Goal: Transaction & Acquisition: Subscribe to service/newsletter

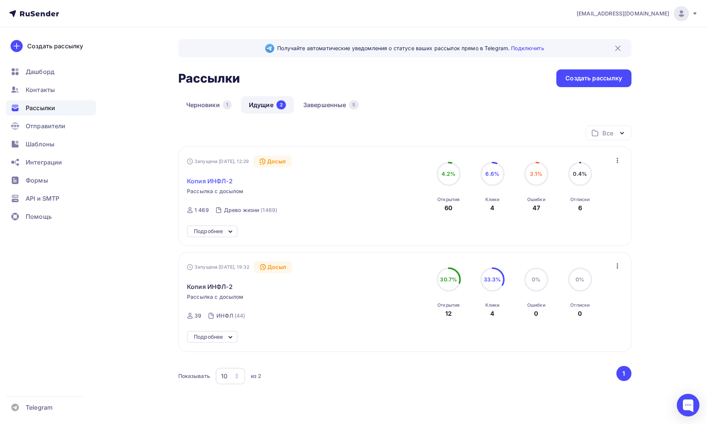
click at [224, 182] on span "Копия ИНФЛ-2" at bounding box center [210, 181] width 46 height 9
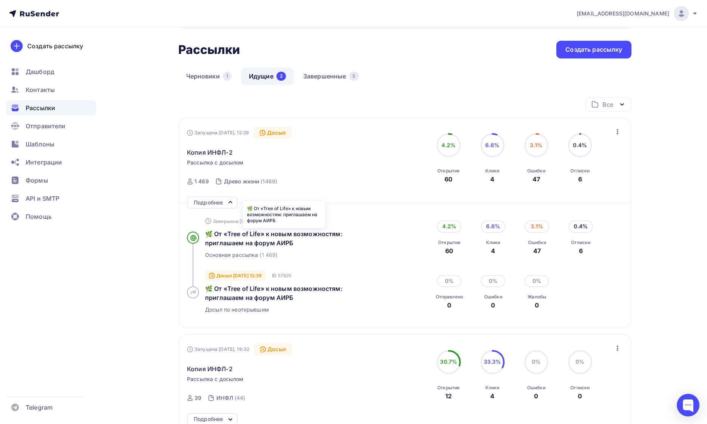
scroll to position [26, 0]
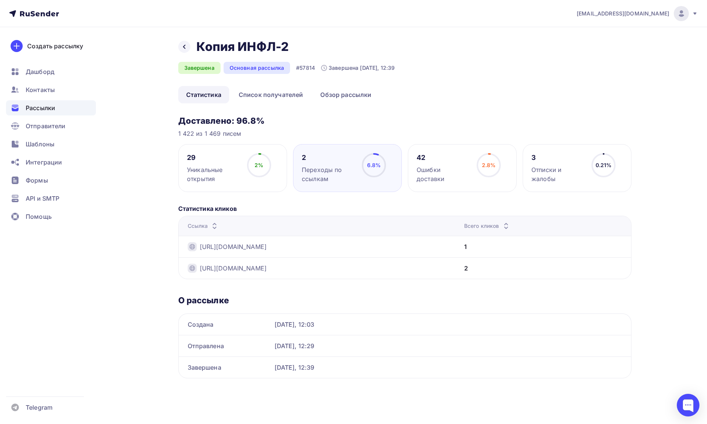
click at [190, 45] on div "Назад Копия ИНФЛ-2 Копия ИНФЛ-2" at bounding box center [286, 46] width 217 height 15
click at [185, 46] on icon at bounding box center [184, 47] width 6 height 6
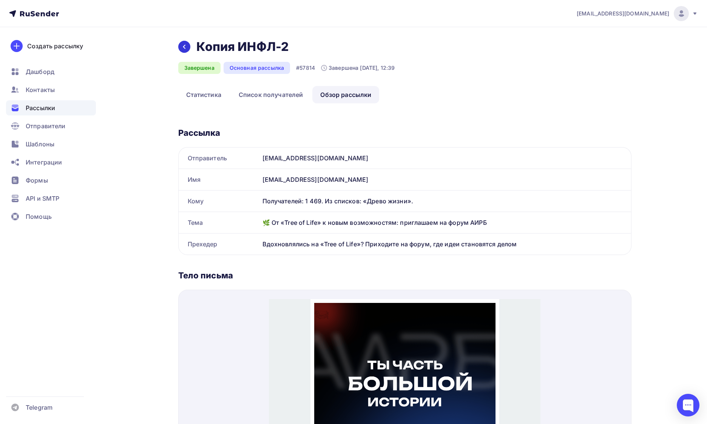
click at [187, 46] on div at bounding box center [184, 47] width 12 height 12
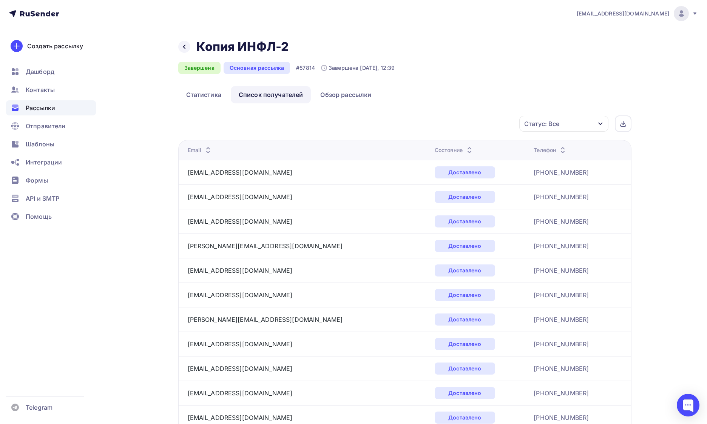
click at [235, 47] on h2 "Копия ИНФЛ-2" at bounding box center [242, 46] width 93 height 15
click at [185, 45] on icon at bounding box center [184, 47] width 6 height 6
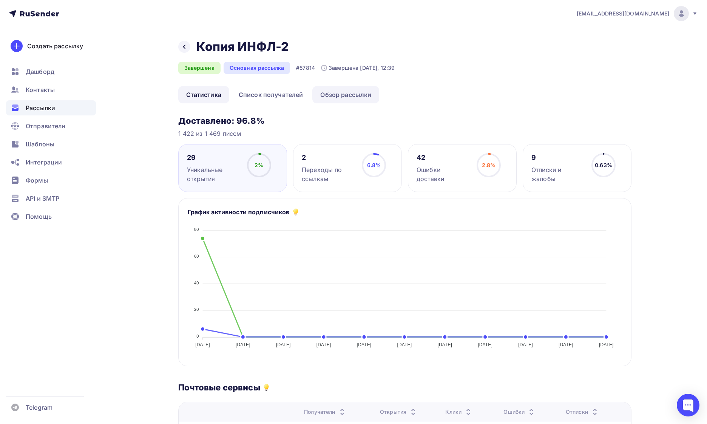
click at [339, 98] on link "Обзор рассылки" at bounding box center [345, 94] width 67 height 17
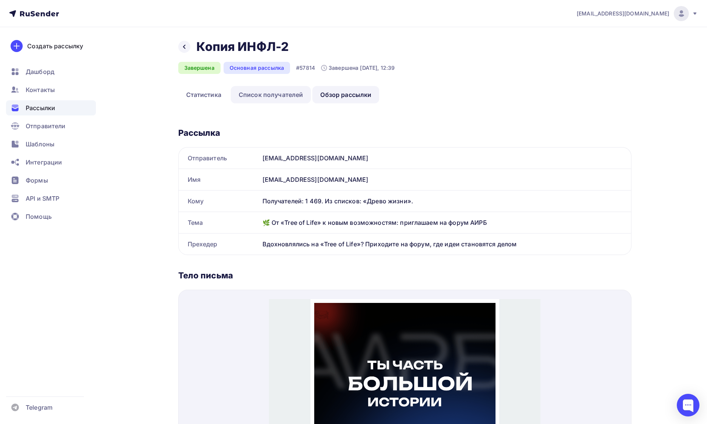
click at [288, 93] on link "Список получателей" at bounding box center [271, 94] width 80 height 17
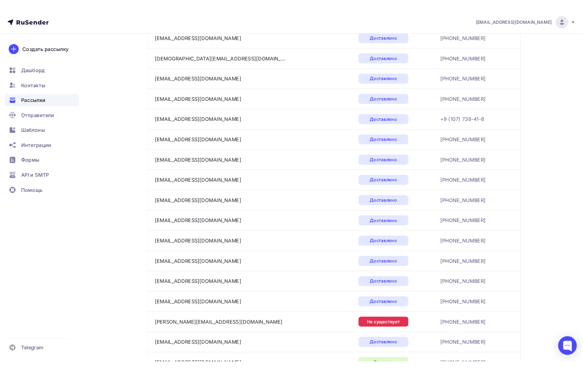
scroll to position [828, 0]
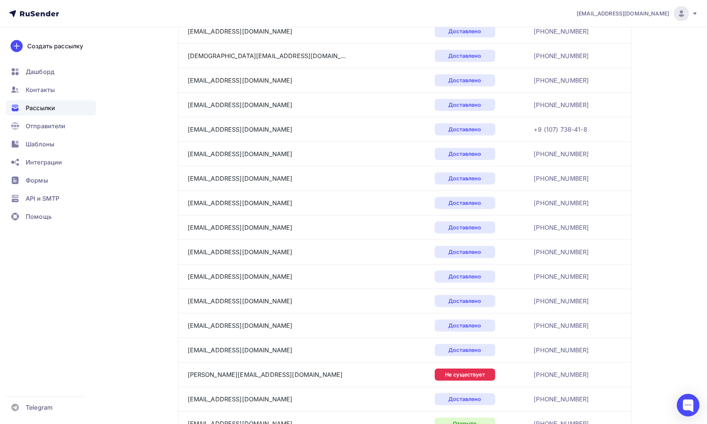
click at [285, 110] on div "v.yudintseva@gmail.com" at bounding box center [282, 105] width 189 height 12
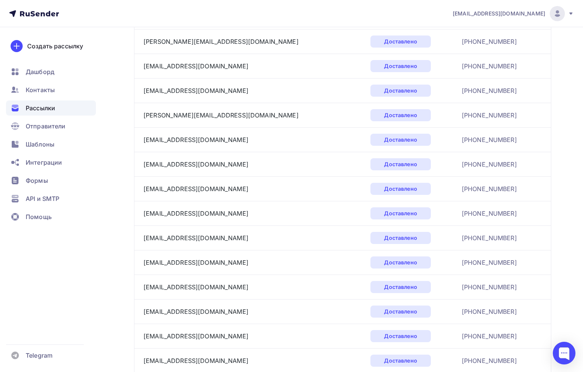
scroll to position [89, 0]
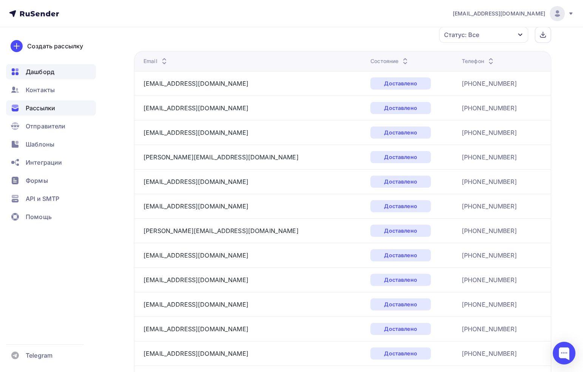
click at [34, 79] on div "Дашборд" at bounding box center [51, 71] width 90 height 15
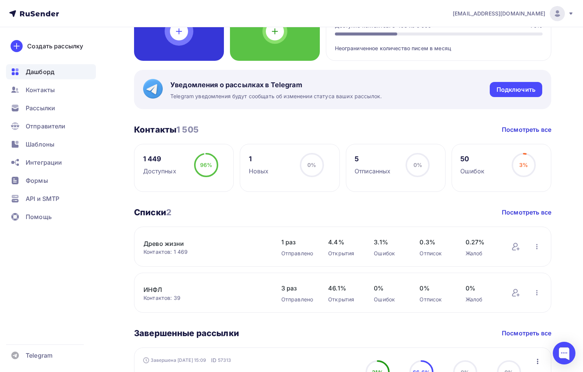
scroll to position [95, 0]
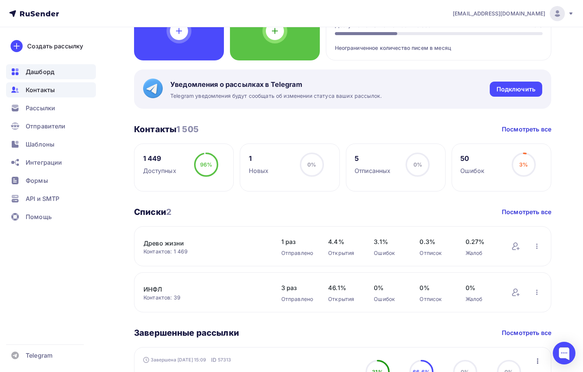
click at [39, 85] on div "Контакты" at bounding box center [51, 89] width 90 height 15
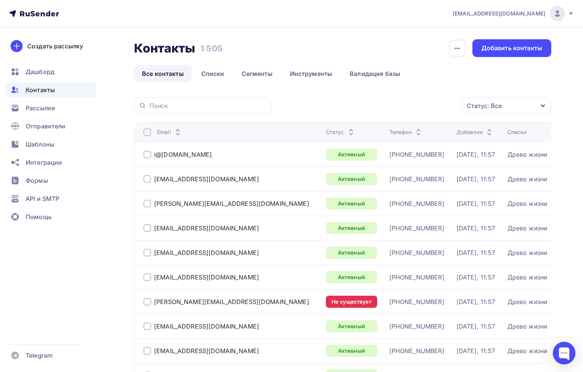
click at [148, 298] on div at bounding box center [147, 302] width 8 height 8
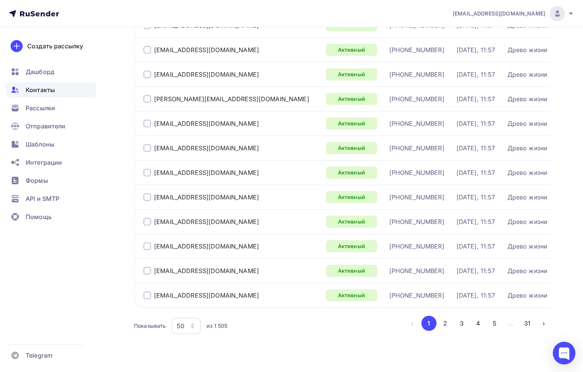
scroll to position [1075, 0]
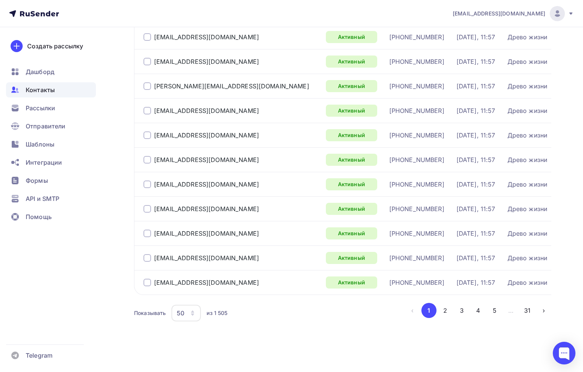
click at [193, 314] on icon "button" at bounding box center [192, 314] width 3 height 2
click at [198, 288] on div "100" at bounding box center [216, 289] width 72 height 9
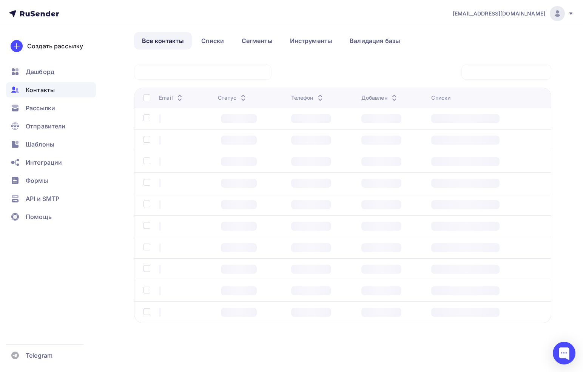
scroll to position [33, 0]
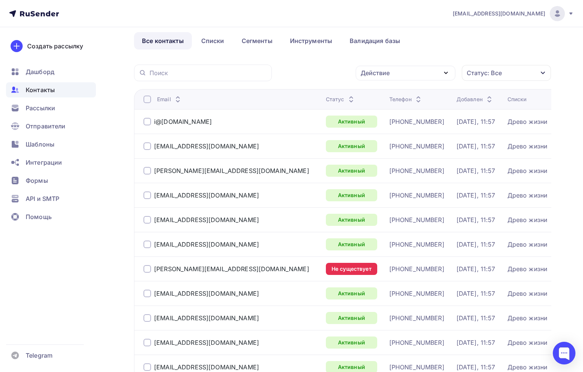
click at [494, 79] on div "Статус: Все" at bounding box center [506, 73] width 89 height 16
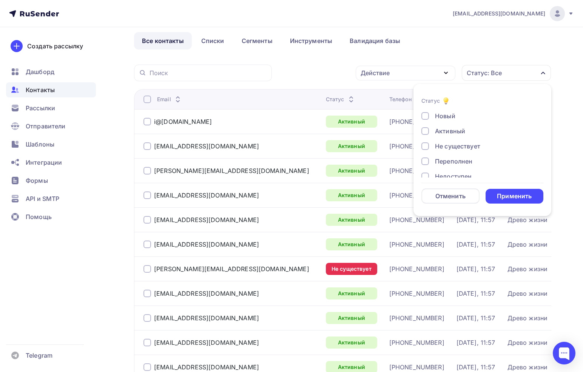
click at [451, 147] on div "Не существует" at bounding box center [457, 146] width 45 height 9
click at [450, 159] on div "Переполнен" at bounding box center [453, 161] width 37 height 9
click at [450, 159] on div "Недоступен" at bounding box center [453, 158] width 37 height 9
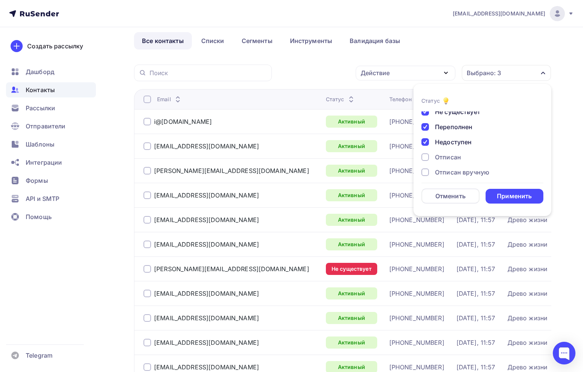
click at [450, 161] on div "Отписан" at bounding box center [448, 157] width 26 height 9
click at [450, 168] on div "Жалоба" at bounding box center [447, 166] width 24 height 9
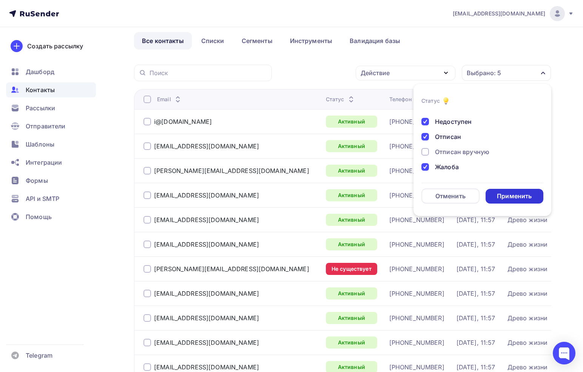
click at [508, 197] on div "Применить" at bounding box center [514, 196] width 35 height 9
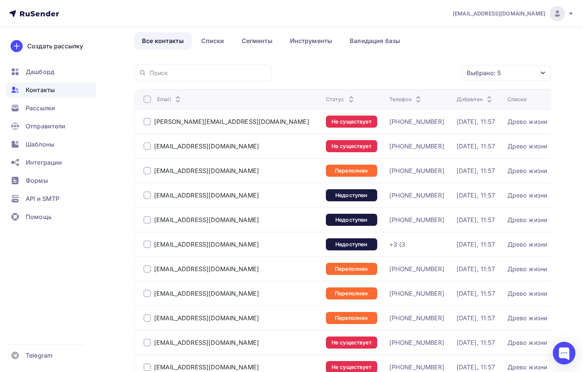
click at [146, 105] on th "Email" at bounding box center [228, 99] width 189 height 20
click at [146, 100] on div at bounding box center [147, 100] width 8 height 8
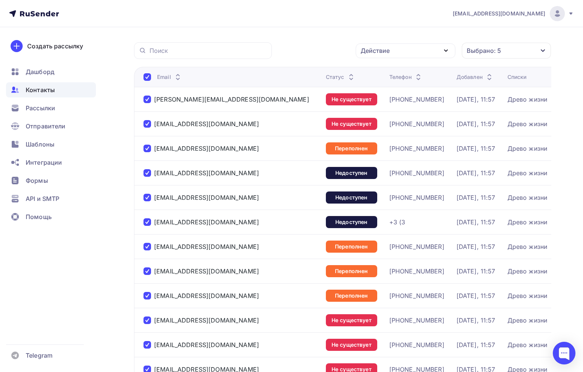
scroll to position [0, 0]
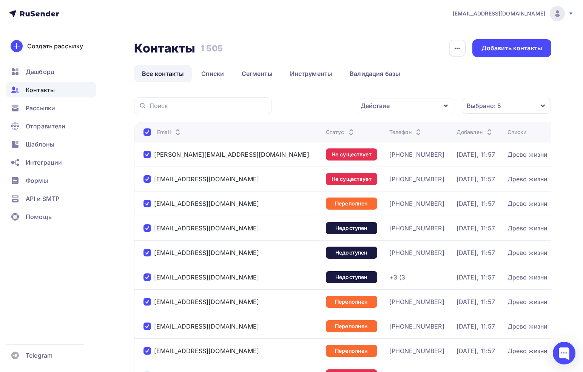
click at [440, 106] on div "Действие" at bounding box center [406, 106] width 100 height 15
click at [421, 155] on div "Удалить" at bounding box center [406, 158] width 82 height 9
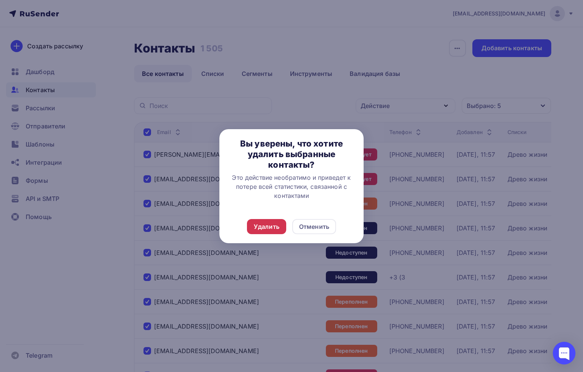
click at [276, 230] on div "Удалить" at bounding box center [267, 226] width 26 height 9
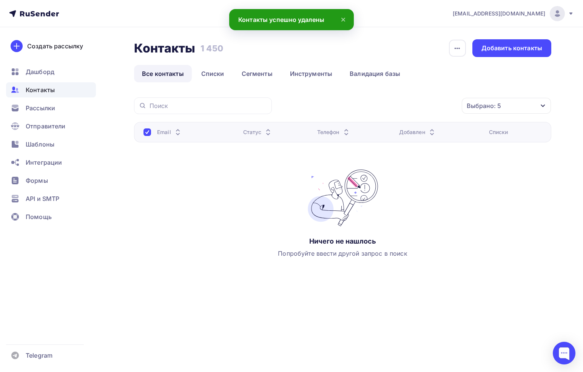
click at [496, 97] on div "Контакты Контакты 1 450 1 450 История импорта Добавить контакты Все контакты Сп…" at bounding box center [342, 165] width 417 height 252
click at [496, 103] on div "Выбрано: 5" at bounding box center [484, 105] width 34 height 9
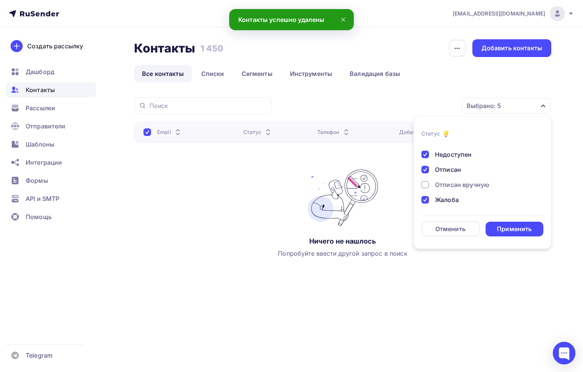
click at [442, 182] on div "Отписан вручную" at bounding box center [462, 184] width 54 height 9
click at [518, 224] on div "Применить" at bounding box center [515, 229] width 58 height 15
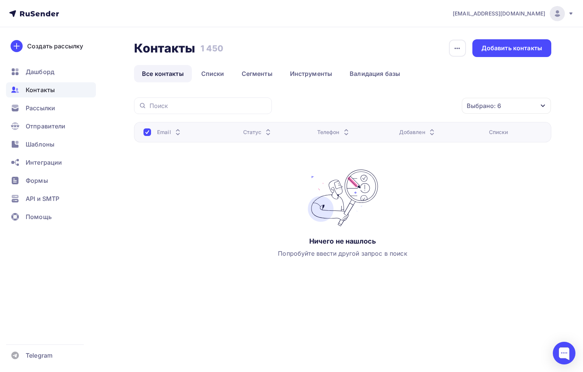
click at [500, 107] on div "Выбрано: 6" at bounding box center [484, 105] width 34 height 9
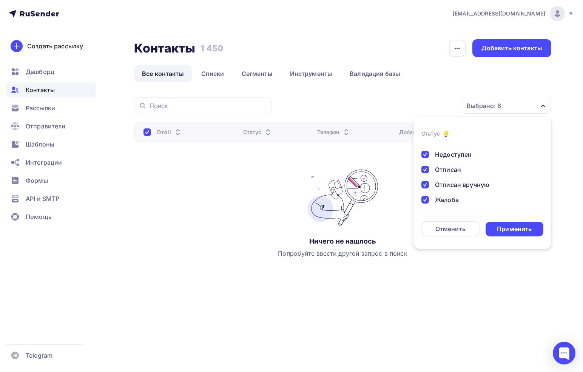
click at [437, 155] on div "Недоступен" at bounding box center [453, 154] width 37 height 9
click at [438, 171] on div "Отписан" at bounding box center [448, 169] width 26 height 9
click at [438, 179] on div "Новый Активный Не существует Переполнен Недоступен Отписан Отписан вручную Жало…" at bounding box center [482, 146] width 122 height 115
click at [438, 189] on div "Отписан вручную" at bounding box center [462, 184] width 54 height 9
click at [438, 195] on div "Жалоба" at bounding box center [447, 199] width 24 height 9
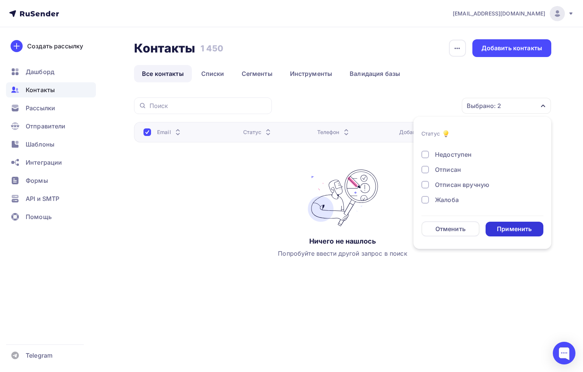
click at [503, 233] on div "Применить" at bounding box center [515, 229] width 58 height 15
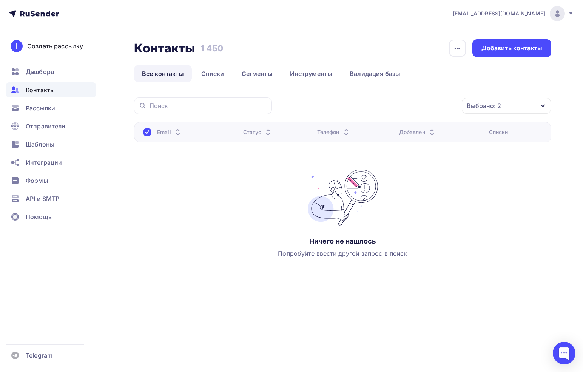
click at [506, 108] on div "Выбрано: 2" at bounding box center [506, 106] width 89 height 16
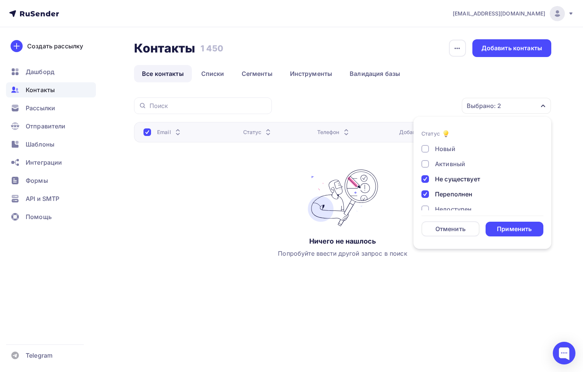
click at [463, 177] on div "Не существует" at bounding box center [457, 178] width 45 height 9
click at [462, 190] on div "Переполнен" at bounding box center [453, 194] width 37 height 9
click at [460, 157] on div "Новый Активный Не существует Переполнен Недоступен Отписан Отписан вручную Жало…" at bounding box center [482, 201] width 122 height 115
click at [460, 162] on div "Активный" at bounding box center [450, 163] width 30 height 9
click at [512, 227] on div "Применить" at bounding box center [514, 229] width 35 height 9
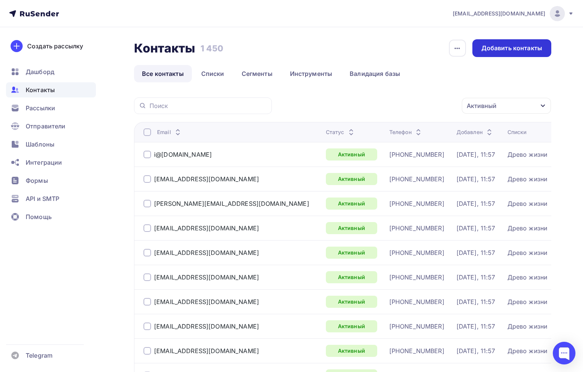
click at [520, 52] on div "Добавить контакты" at bounding box center [511, 48] width 61 height 9
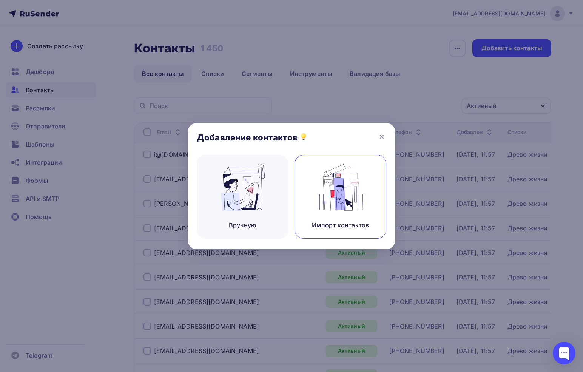
click at [351, 192] on img at bounding box center [340, 188] width 51 height 48
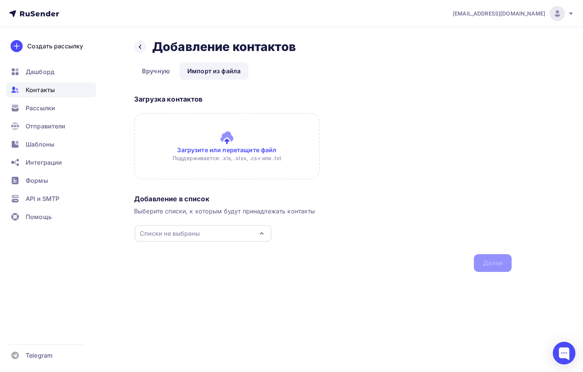
click at [237, 130] on input "file" at bounding box center [227, 146] width 186 height 66
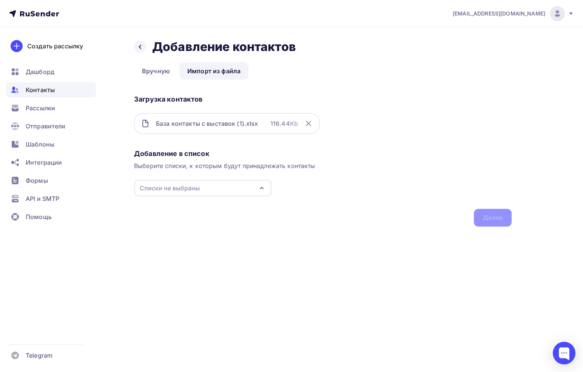
click at [215, 188] on div "Списки не выбраны" at bounding box center [202, 188] width 137 height 17
click at [174, 258] on div "Создать список" at bounding box center [183, 258] width 49 height 9
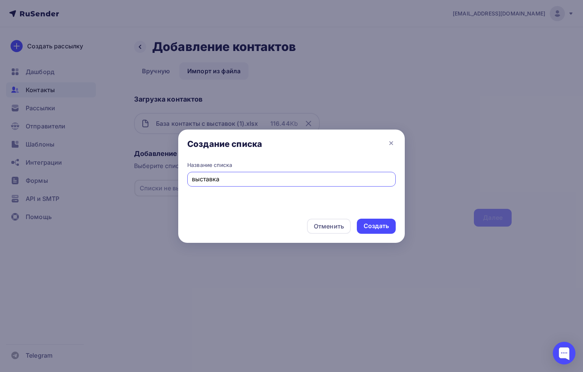
type input "выставка"
click at [381, 232] on div "Создать" at bounding box center [376, 226] width 39 height 15
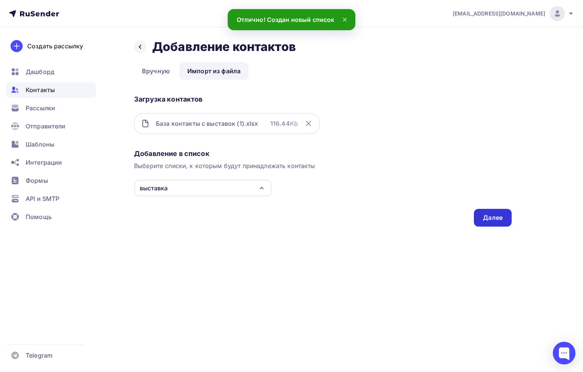
click at [487, 217] on div "Далее" at bounding box center [493, 217] width 20 height 9
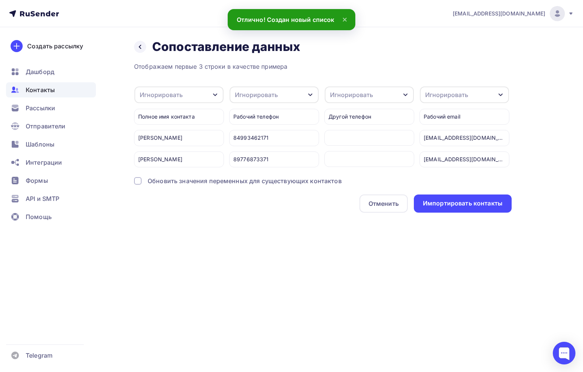
click at [199, 97] on div "Игнорировать" at bounding box center [178, 94] width 89 height 17
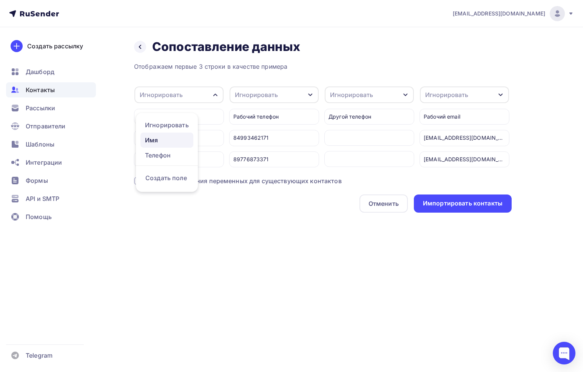
click at [174, 139] on div "Имя" at bounding box center [167, 140] width 44 height 9
click at [261, 94] on div "Игнорировать" at bounding box center [256, 94] width 43 height 9
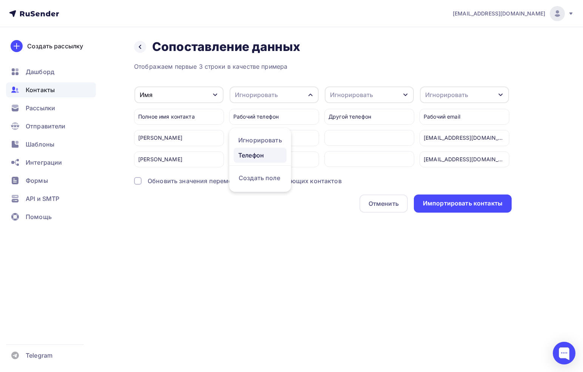
click at [259, 156] on div "Телефон" at bounding box center [260, 155] width 44 height 9
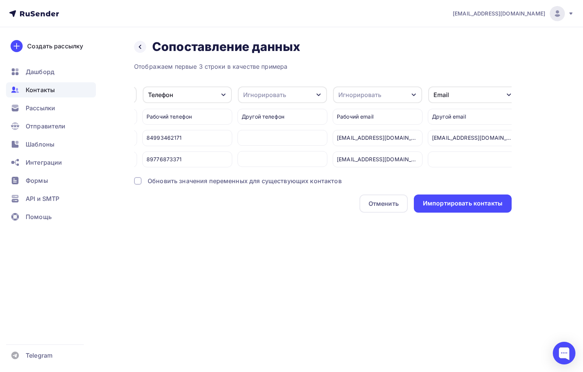
scroll to position [0, 99]
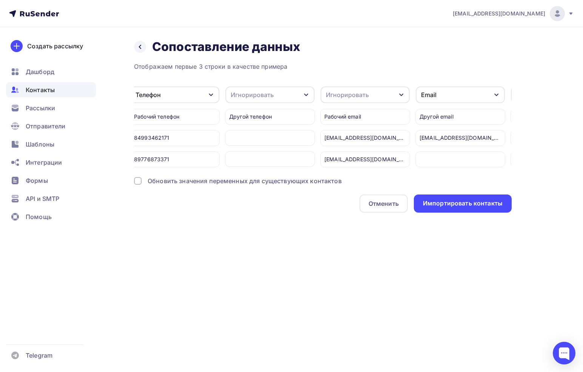
click at [359, 99] on div "Игнорировать" at bounding box center [347, 94] width 43 height 9
click at [364, 98] on div "Игнорировать" at bounding box center [347, 94] width 43 height 9
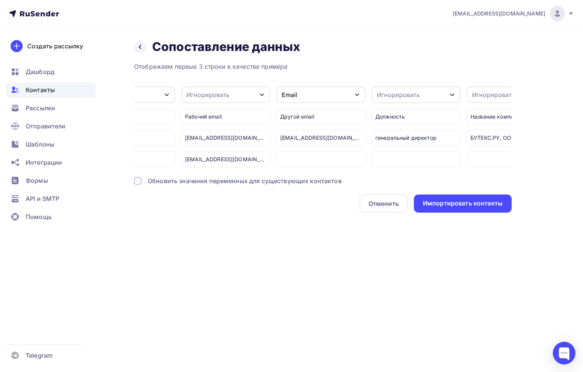
scroll to position [0, 231]
click at [263, 91] on div "Игнорировать" at bounding box center [233, 94] width 89 height 17
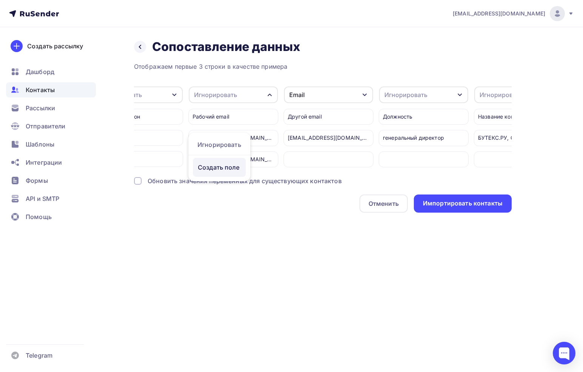
click at [218, 164] on div "Создать поле" at bounding box center [219, 167] width 53 height 19
type input "у"
click at [334, 96] on div "Email" at bounding box center [328, 94] width 89 height 17
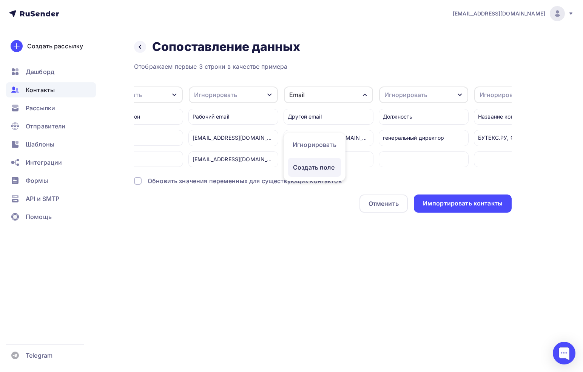
click at [323, 165] on div "Создать поле" at bounding box center [314, 167] width 53 height 19
click at [325, 158] on input "text" at bounding box center [334, 160] width 93 height 16
type input "у"
type input "e mail"
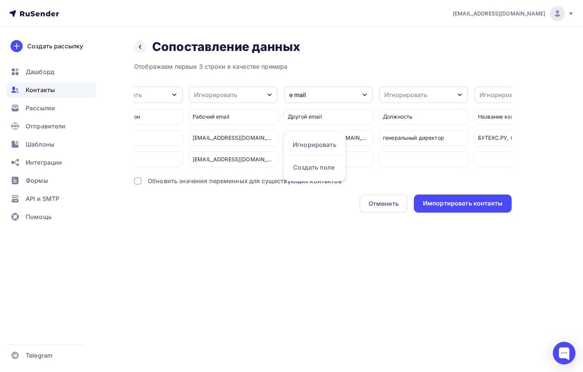
click at [328, 212] on div "Отменить Импортировать контакты" at bounding box center [323, 203] width 378 height 18
click at [225, 99] on div "Игнорировать" at bounding box center [215, 94] width 43 height 9
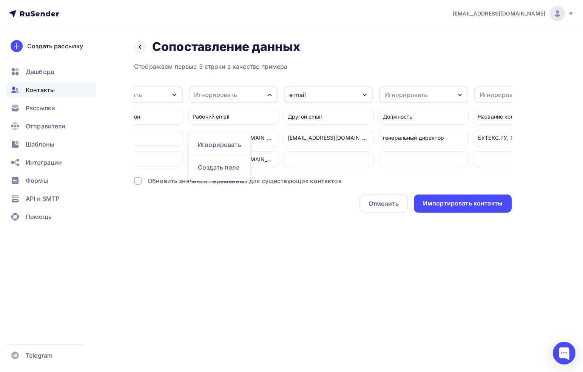
click at [241, 116] on div "Рабочий email" at bounding box center [233, 117] width 90 height 16
click at [238, 93] on div "Игнорировать" at bounding box center [233, 94] width 89 height 17
click at [230, 119] on div "Рабочий email" at bounding box center [233, 117] width 90 height 16
click at [222, 118] on div "Рабочий email" at bounding box center [233, 117] width 90 height 16
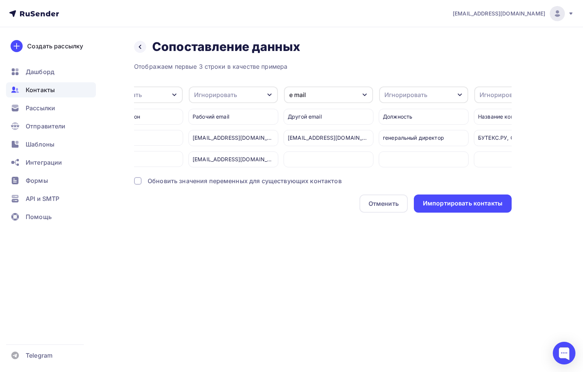
copy div "email"
click at [249, 92] on div "Игнорировать" at bounding box center [233, 94] width 89 height 17
click at [218, 166] on div "Создать поле" at bounding box center [219, 167] width 53 height 19
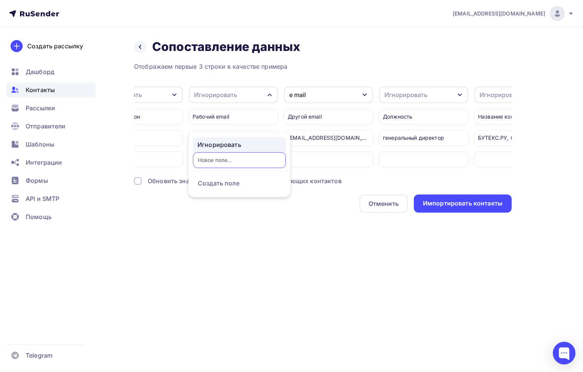
type input "email"
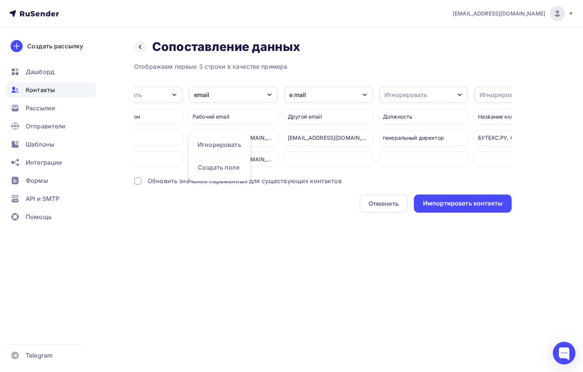
click at [319, 172] on div "Отображаем первые 3 строки в качестве примера Имя Игнорировать Создать поле Пол…" at bounding box center [323, 137] width 378 height 151
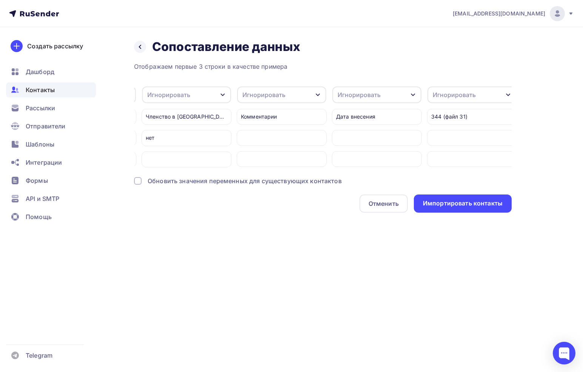
scroll to position [0, 759]
click at [447, 199] on div "Импортировать контакты" at bounding box center [463, 203] width 80 height 9
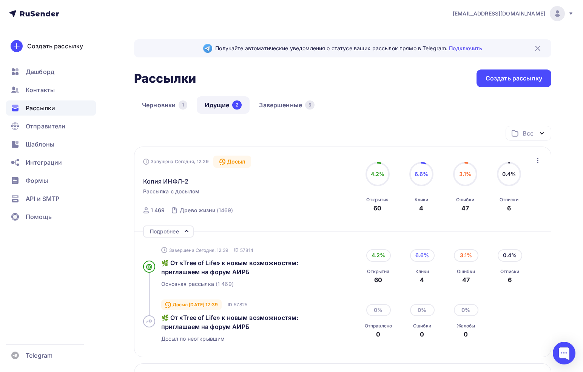
scroll to position [26, 0]
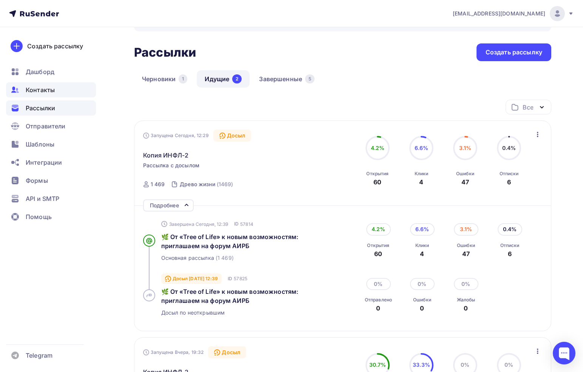
click at [41, 93] on span "Контакты" at bounding box center [40, 89] width 29 height 9
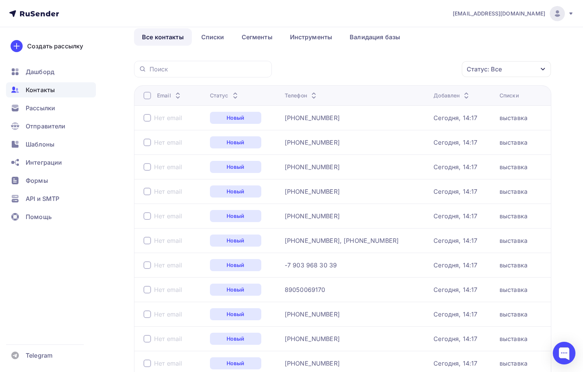
scroll to position [37, 0]
click at [174, 131] on td "Нет email" at bounding box center [170, 141] width 73 height 25
click at [173, 120] on div "Нет email" at bounding box center [168, 117] width 28 height 8
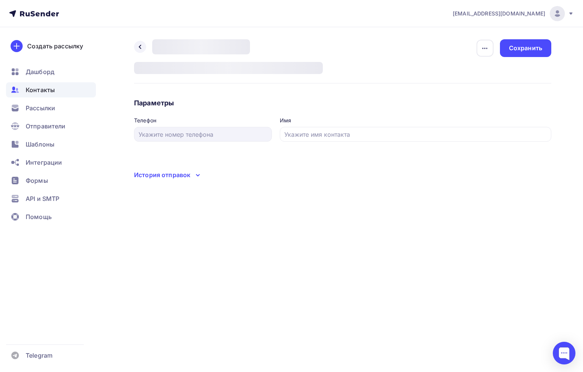
type input "[PHONE_NUMBER]"
type input "Мищенко Владислав Вячеславович"
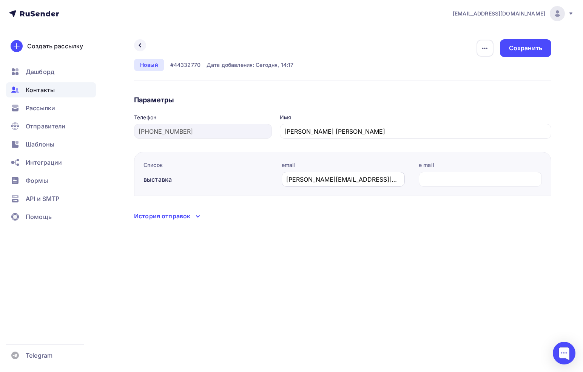
click at [322, 184] on div "MischenkoW@mostpp.ru" at bounding box center [343, 179] width 123 height 15
click at [347, 231] on div "Назад Удалить Отписать Новый #44332770 Дата добавления: Сегодня, 14:17 Удалить …" at bounding box center [291, 139] width 583 height 224
click at [142, 48] on icon at bounding box center [140, 45] width 6 height 6
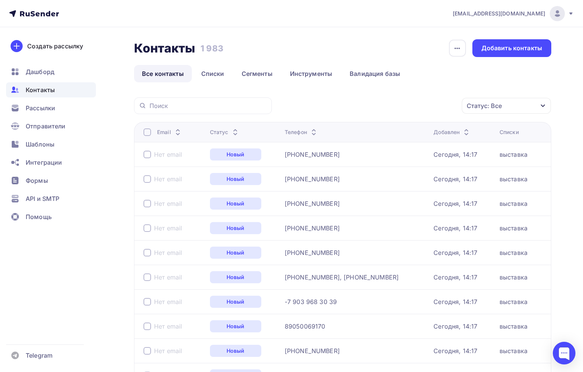
click at [167, 152] on div "Нет email" at bounding box center [168, 155] width 28 height 8
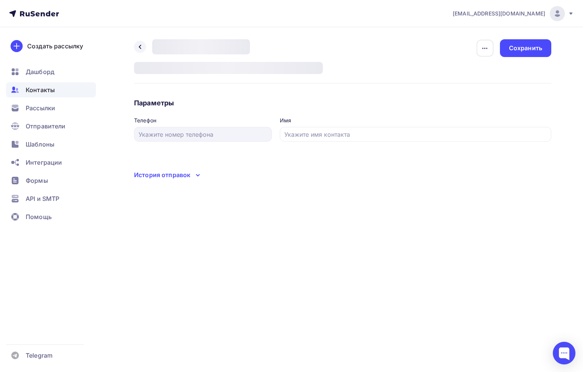
type input "[PHONE_NUMBER]"
type input "Мищенко Владислав Вячеславович"
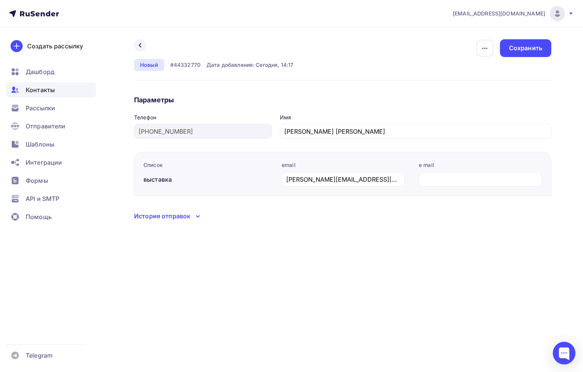
click at [292, 171] on div "email MischenkoW@mostpp.ru" at bounding box center [343, 173] width 123 height 25
click at [174, 218] on div "История отправок" at bounding box center [162, 215] width 56 height 9
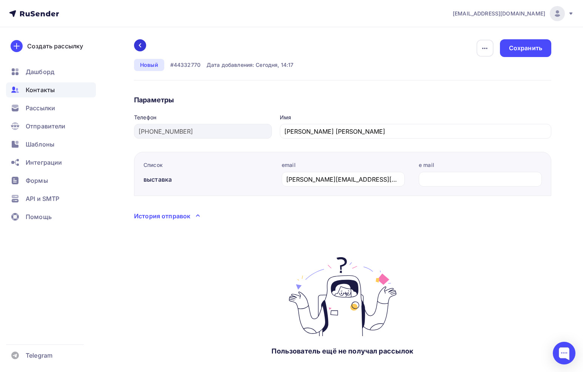
click at [139, 42] on div at bounding box center [140, 45] width 12 height 12
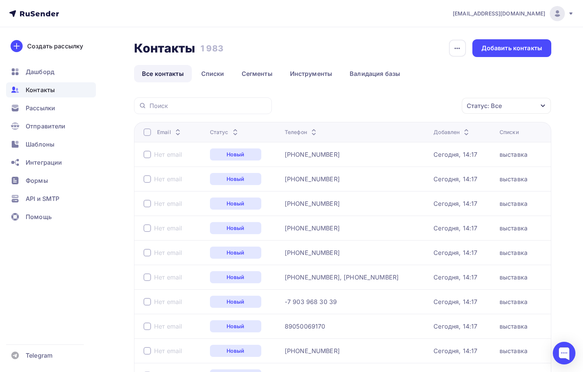
click at [464, 56] on button "button" at bounding box center [458, 48] width 18 height 18
click at [425, 100] on div "Статус: Все Статус Новый Активный Не существует Переполнен Недоступен Отписан О…" at bounding box center [414, 105] width 274 height 17
click at [149, 131] on div at bounding box center [147, 132] width 8 height 8
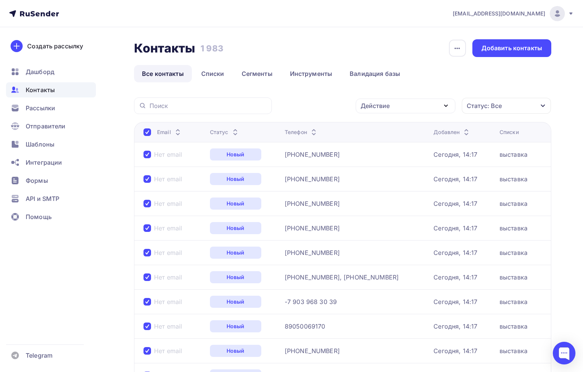
click at [424, 105] on div "Действие" at bounding box center [406, 106] width 100 height 15
click at [412, 160] on div "Удалить" at bounding box center [406, 158] width 82 height 9
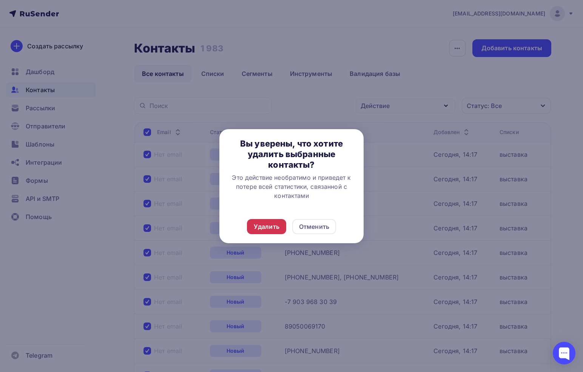
click at [273, 222] on div "Удалить" at bounding box center [267, 226] width 26 height 9
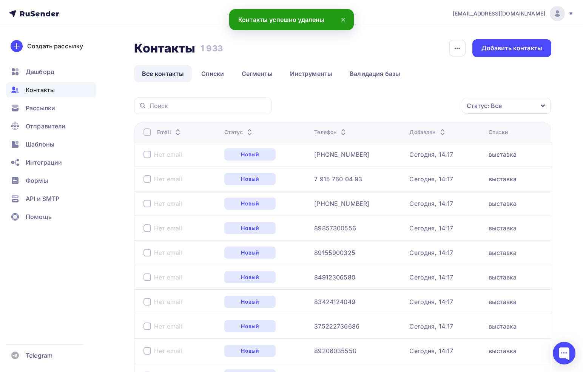
click at [148, 133] on div at bounding box center [147, 132] width 8 height 8
click at [148, 134] on div at bounding box center [147, 132] width 8 height 8
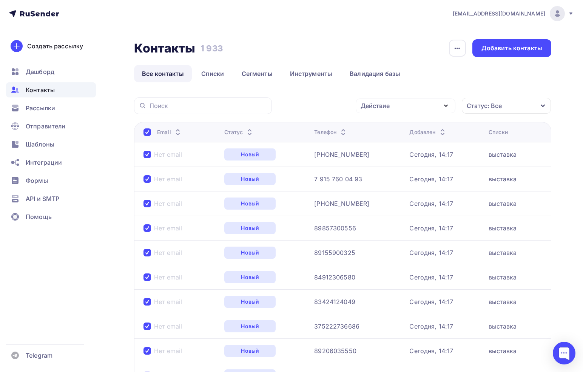
click at [515, 109] on div "Статус: Все" at bounding box center [506, 106] width 89 height 16
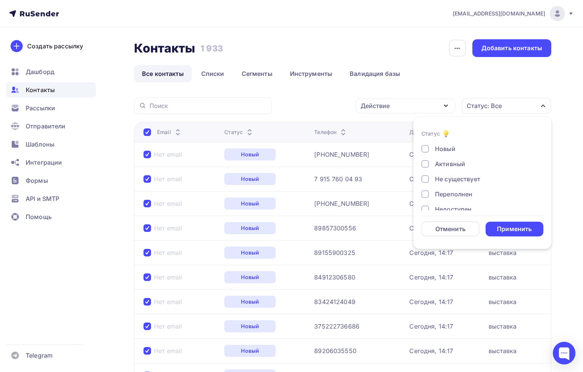
click at [440, 148] on div "Новый" at bounding box center [445, 148] width 20 height 9
click at [531, 227] on div "Применить" at bounding box center [514, 229] width 35 height 9
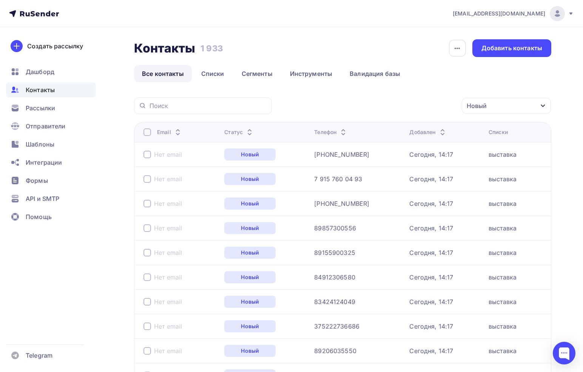
click at [148, 132] on div at bounding box center [147, 132] width 8 height 8
click at [146, 131] on div at bounding box center [147, 132] width 8 height 8
click at [431, 105] on div "Действие" at bounding box center [406, 106] width 100 height 15
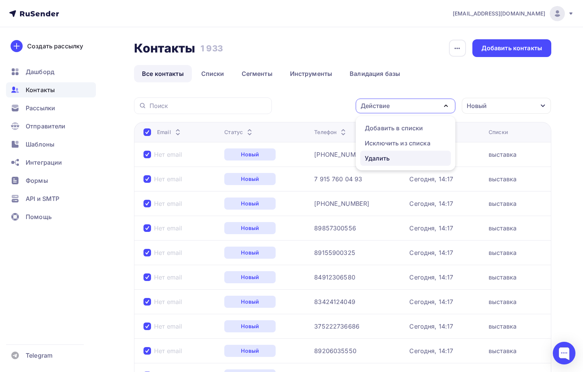
click at [418, 156] on div "Удалить" at bounding box center [406, 158] width 82 height 9
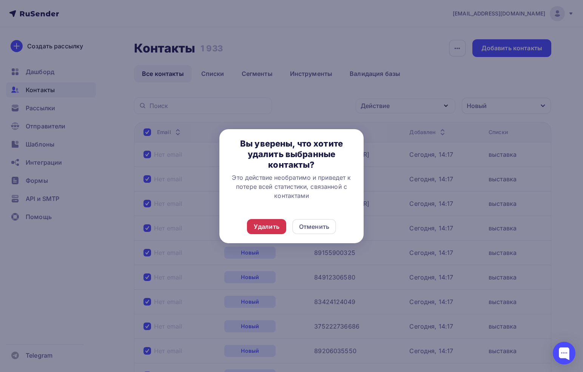
click at [277, 225] on div "Удалить" at bounding box center [267, 226] width 26 height 9
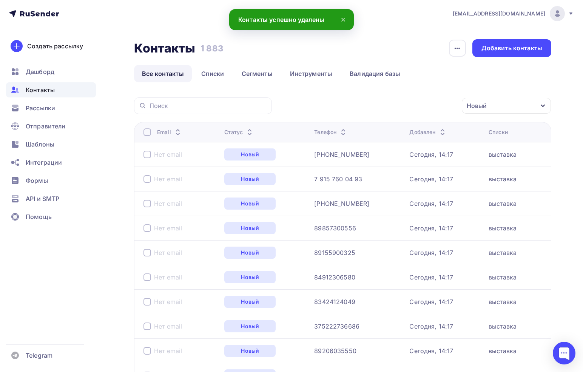
click at [148, 132] on div at bounding box center [147, 132] width 8 height 8
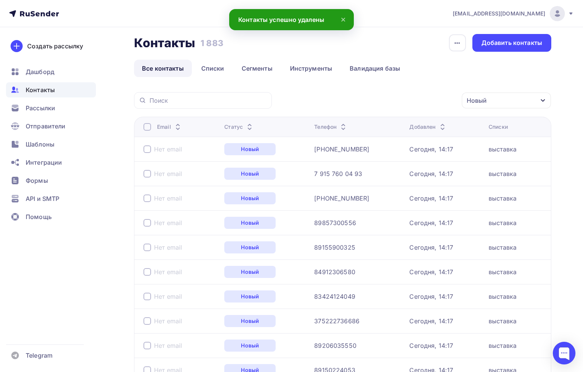
click at [148, 129] on div at bounding box center [147, 127] width 8 height 8
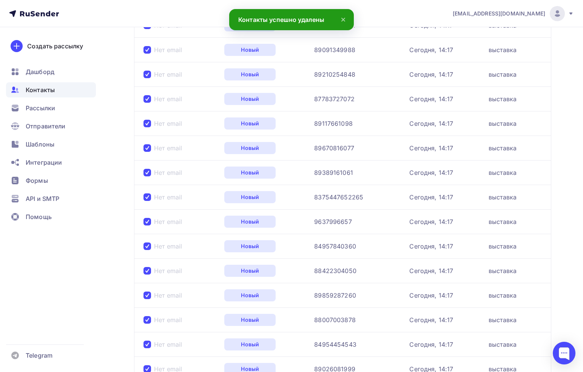
scroll to position [1075, 0]
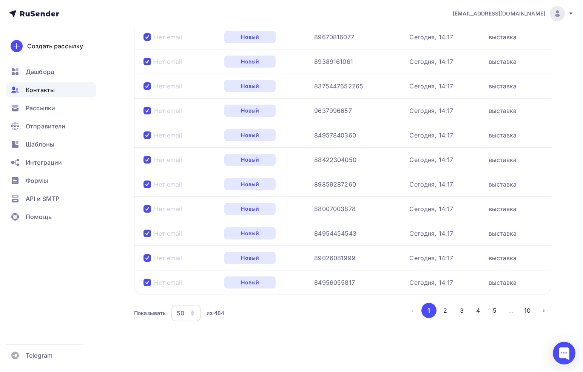
click at [194, 310] on icon "button" at bounding box center [193, 313] width 6 height 6
click at [196, 291] on div "100" at bounding box center [216, 289] width 72 height 9
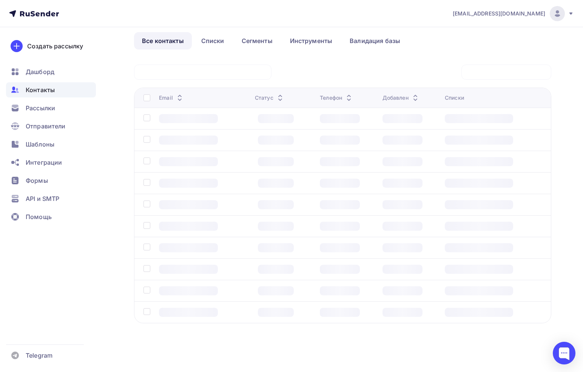
scroll to position [33, 0]
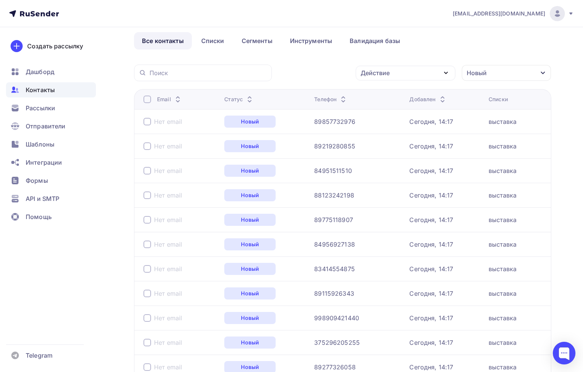
click at [147, 102] on div at bounding box center [147, 100] width 8 height 8
click at [146, 99] on div at bounding box center [147, 100] width 8 height 8
click at [477, 78] on div "Новый" at bounding box center [506, 73] width 89 height 16
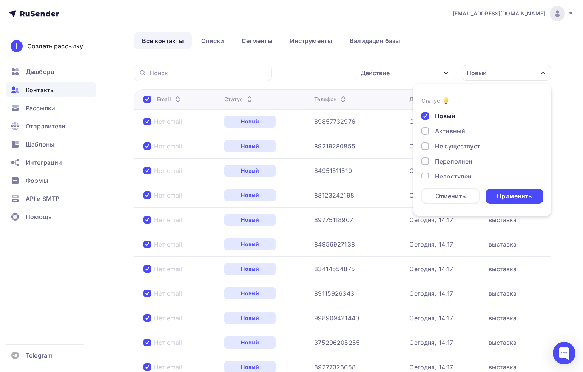
click at [419, 66] on div "Действие" at bounding box center [406, 73] width 100 height 15
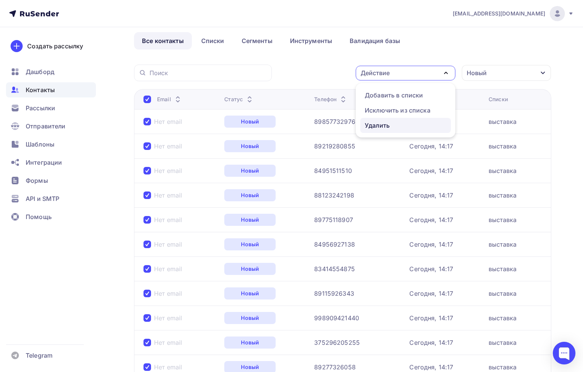
click at [403, 122] on div "Удалить" at bounding box center [406, 125] width 82 height 9
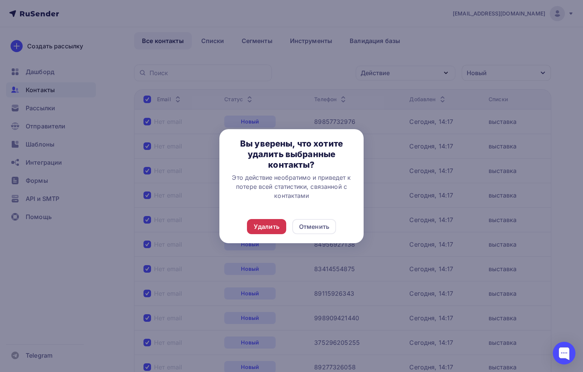
click at [273, 230] on div "Удалить" at bounding box center [267, 226] width 26 height 9
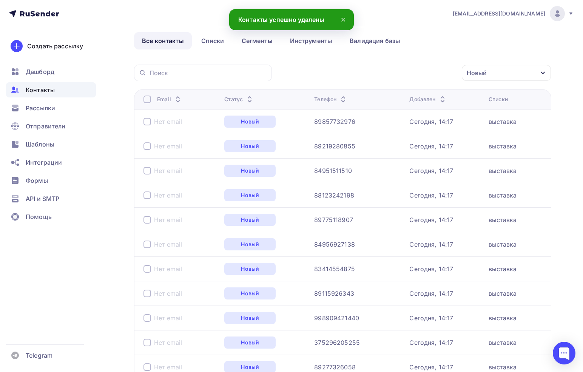
click at [146, 100] on div at bounding box center [147, 100] width 8 height 8
click at [143, 97] on div at bounding box center [147, 100] width 8 height 8
click at [382, 66] on div "Действие" at bounding box center [406, 73] width 100 height 15
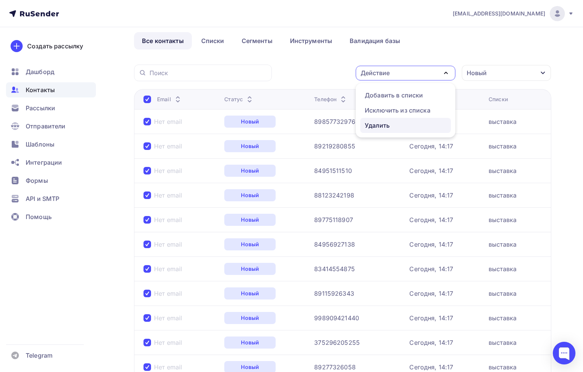
click at [399, 126] on div "Удалить" at bounding box center [406, 125] width 82 height 9
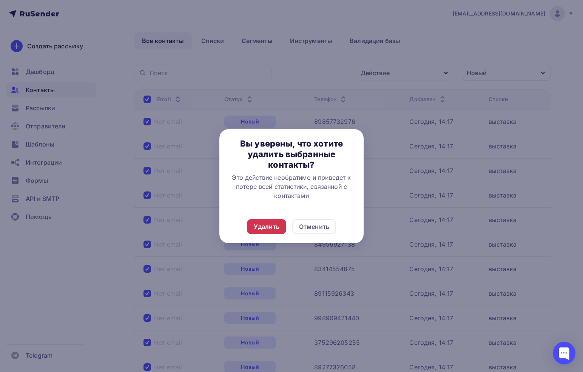
click at [267, 224] on div "Удалить" at bounding box center [267, 226] width 26 height 9
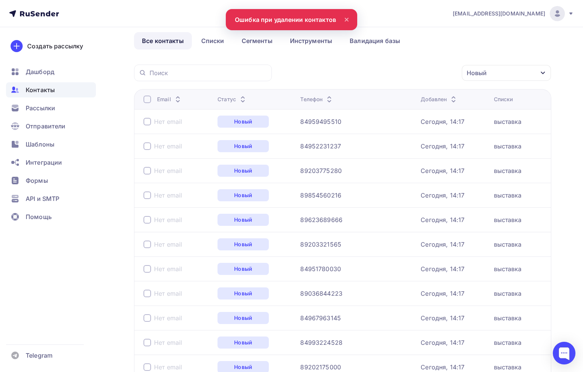
click at [145, 99] on div at bounding box center [147, 100] width 8 height 8
click at [143, 102] on th "Email" at bounding box center [174, 99] width 80 height 20
click at [145, 100] on div at bounding box center [147, 100] width 8 height 8
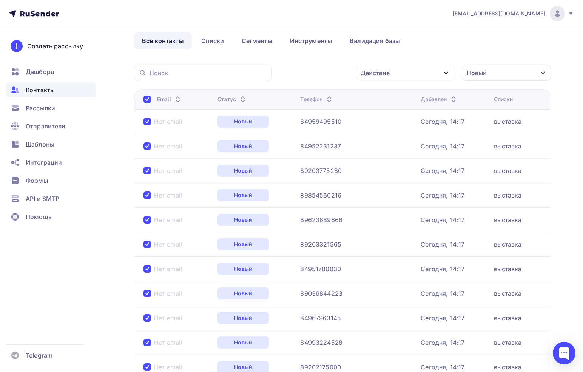
click at [365, 72] on div "Действие" at bounding box center [375, 72] width 29 height 9
click at [381, 125] on div "Удалить" at bounding box center [377, 125] width 25 height 9
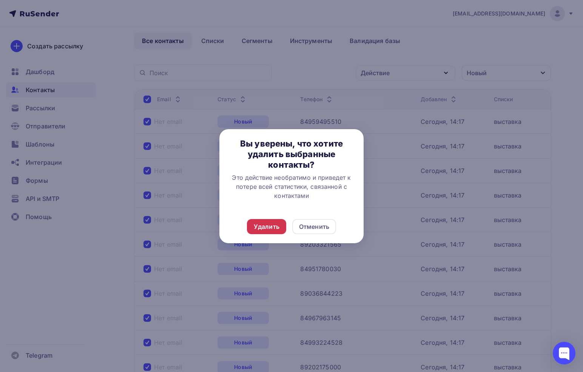
click at [257, 226] on div "Удалить" at bounding box center [267, 226] width 26 height 9
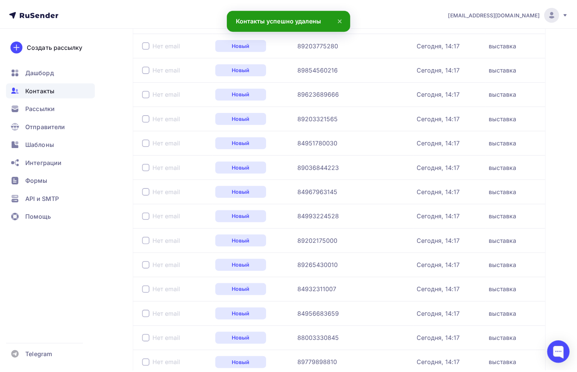
scroll to position [0, 0]
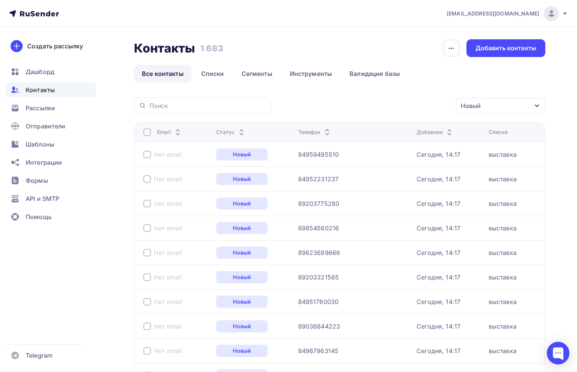
drag, startPoint x: 144, startPoint y: 124, endPoint x: 150, endPoint y: 145, distance: 21.2
click at [146, 134] on th "Email" at bounding box center [173, 132] width 79 height 20
click at [147, 136] on div at bounding box center [147, 132] width 8 height 8
click at [148, 133] on div at bounding box center [147, 132] width 8 height 8
click at [491, 112] on div "Новый" at bounding box center [500, 106] width 89 height 16
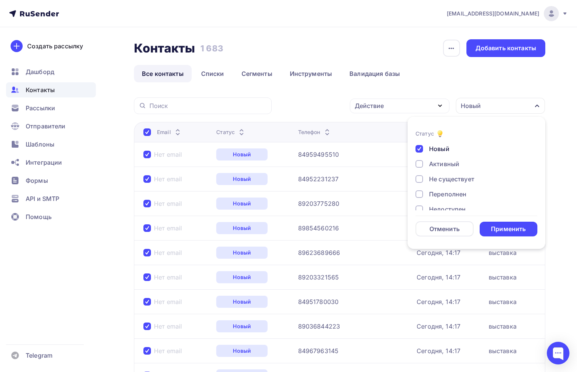
click at [413, 103] on div "Действие" at bounding box center [400, 106] width 100 height 15
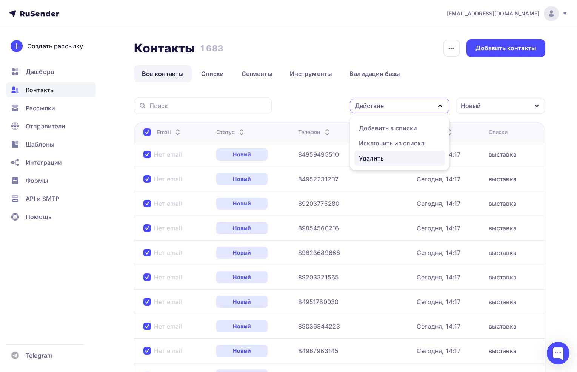
click at [412, 155] on div "Удалить" at bounding box center [400, 158] width 82 height 9
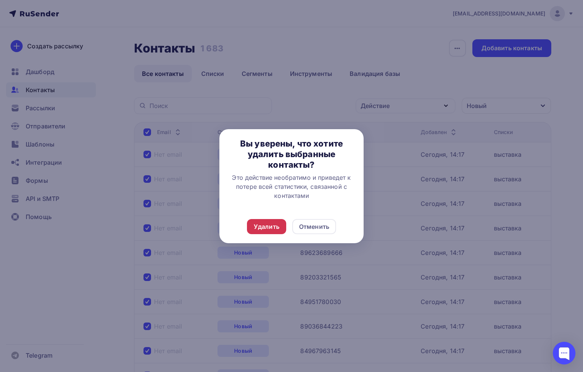
click at [271, 228] on div "Удалить" at bounding box center [267, 226] width 26 height 9
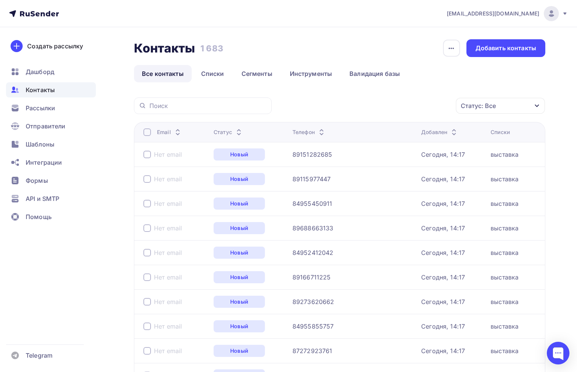
click at [148, 135] on div at bounding box center [147, 132] width 8 height 8
click at [431, 111] on div "Действие" at bounding box center [400, 106] width 100 height 15
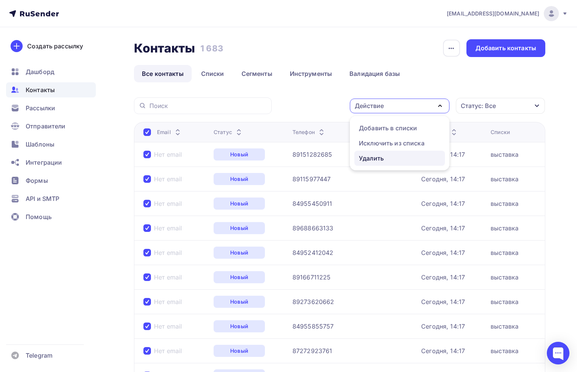
click at [438, 160] on div "Удалить" at bounding box center [400, 158] width 82 height 9
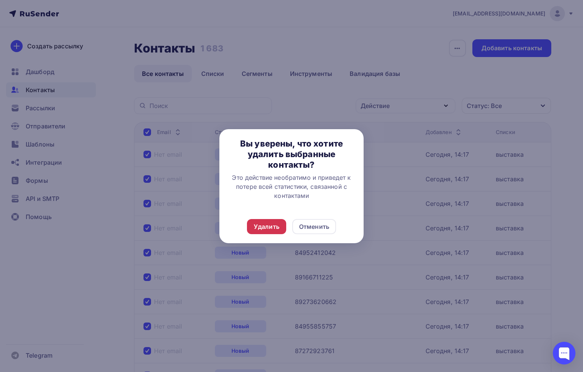
click at [267, 227] on div "Удалить" at bounding box center [267, 226] width 26 height 9
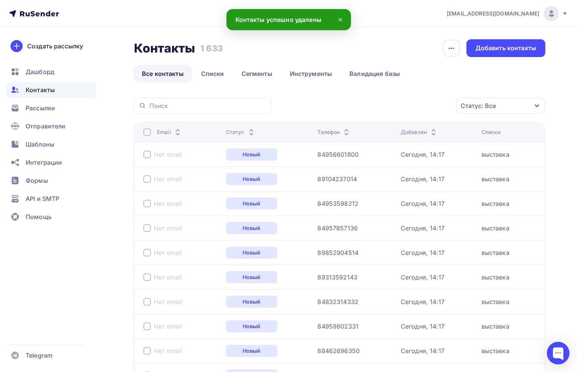
click at [147, 134] on div at bounding box center [147, 132] width 8 height 8
click at [151, 130] on div "Email" at bounding box center [181, 132] width 77 height 8
click at [149, 131] on div at bounding box center [147, 132] width 8 height 8
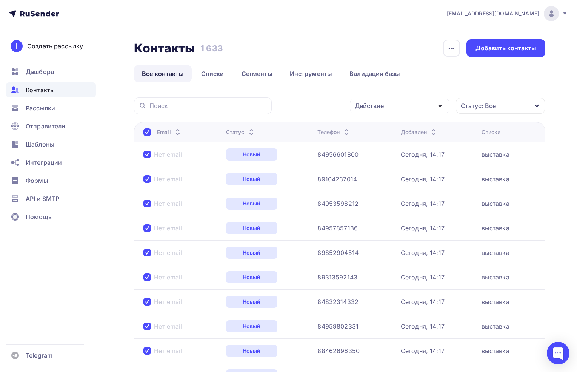
click at [378, 110] on div "Действие" at bounding box center [369, 105] width 29 height 9
click at [391, 154] on div "Удалить" at bounding box center [400, 158] width 82 height 9
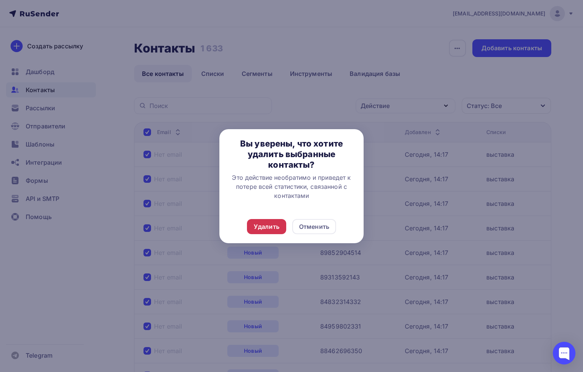
click at [251, 225] on div "Удалить" at bounding box center [266, 226] width 39 height 15
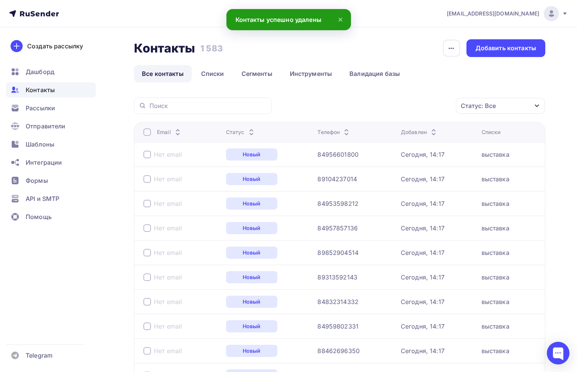
click at [139, 135] on th "Email" at bounding box center [178, 132] width 89 height 20
click at [143, 133] on div at bounding box center [147, 132] width 8 height 8
click at [146, 132] on div at bounding box center [147, 132] width 8 height 8
click at [381, 99] on div "Действие" at bounding box center [400, 106] width 100 height 15
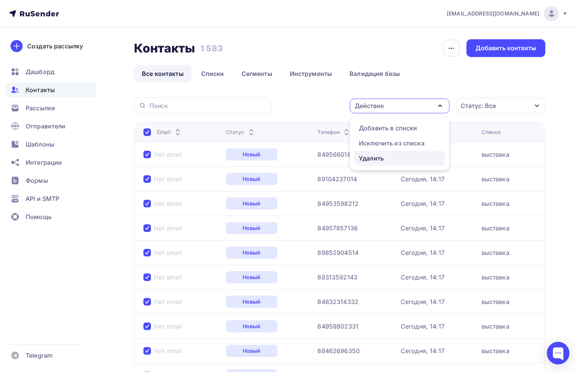
click at [391, 162] on div "Удалить" at bounding box center [400, 158] width 82 height 9
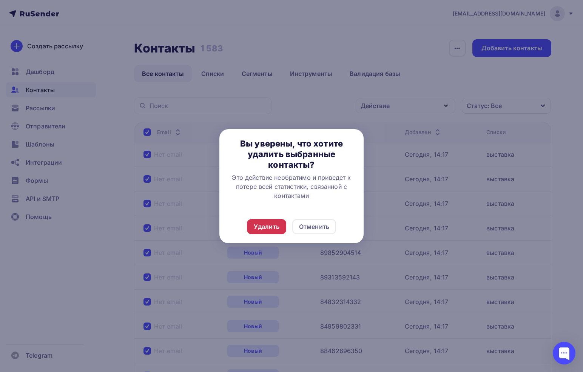
click at [273, 221] on div "Удалить" at bounding box center [266, 226] width 39 height 15
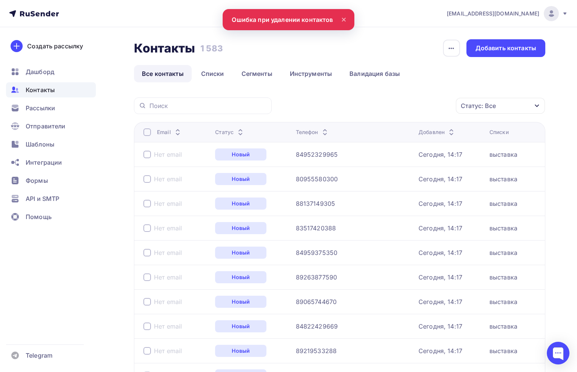
click at [60, 85] on div "Контакты" at bounding box center [51, 89] width 90 height 15
click at [61, 87] on div "Контакты" at bounding box center [51, 89] width 90 height 15
click at [61, 89] on div "Контакты" at bounding box center [51, 89] width 90 height 15
click at [49, 69] on span "Дашборд" at bounding box center [40, 71] width 29 height 9
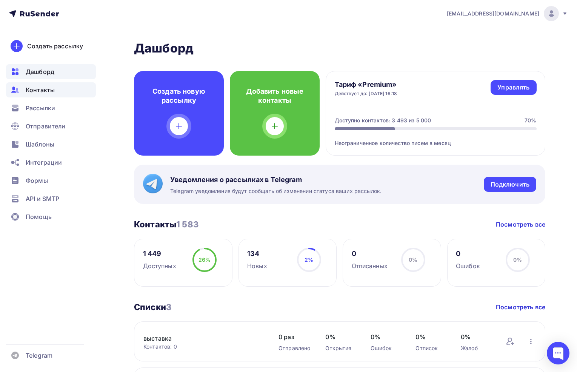
click at [65, 86] on div "Контакты" at bounding box center [51, 89] width 90 height 15
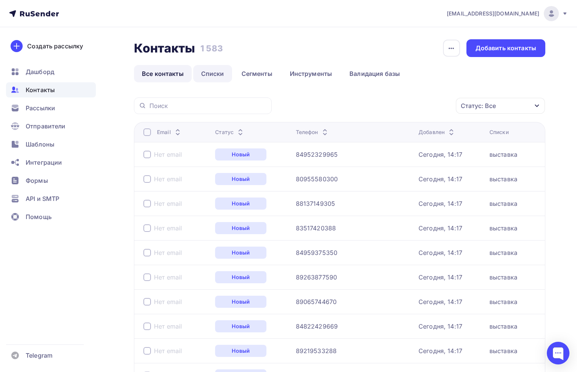
click at [211, 71] on link "Списки" at bounding box center [212, 73] width 39 height 17
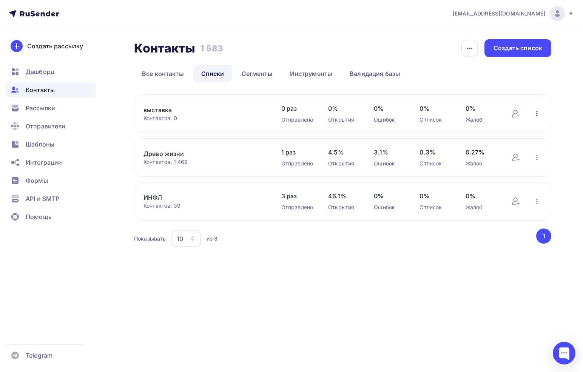
click at [534, 111] on icon "button" at bounding box center [536, 113] width 9 height 9
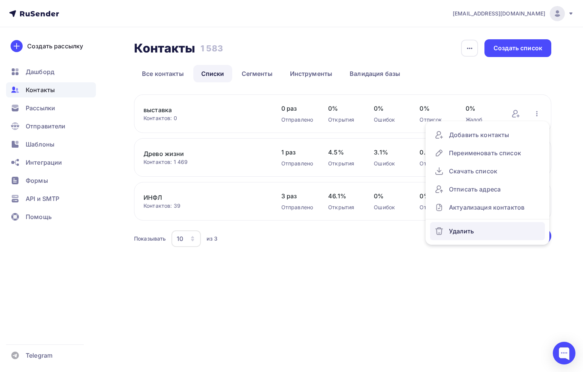
click at [478, 228] on div "Удалить" at bounding box center [488, 231] width 106 height 12
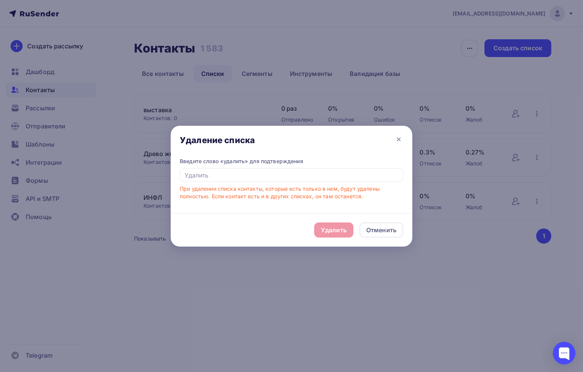
click at [326, 230] on div "Удалить Отменить" at bounding box center [292, 230] width 242 height 34
click at [307, 178] on input "text" at bounding box center [292, 175] width 224 height 14
type input "E"
type input "\"
type input "E"
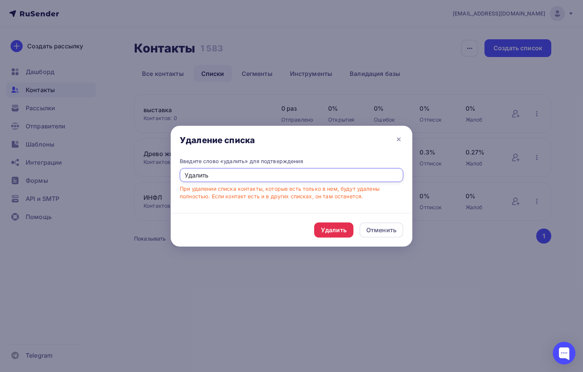
type input "Удалить"
click at [326, 224] on div "Удалить" at bounding box center [333, 229] width 39 height 15
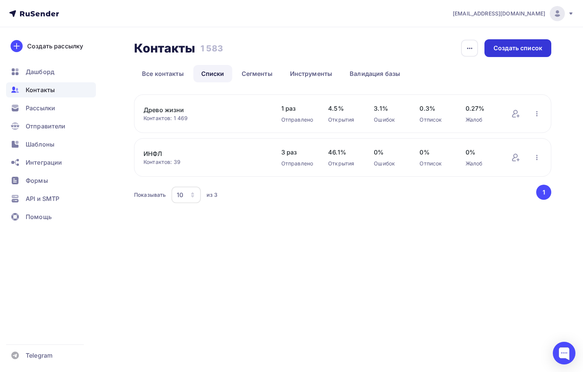
click at [495, 45] on div "Создать список" at bounding box center [518, 48] width 49 height 9
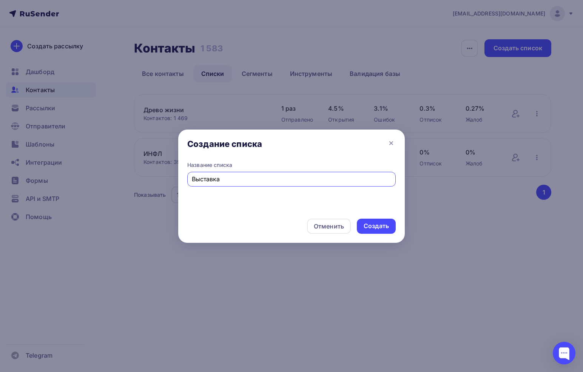
type input "Выставка"
click at [387, 219] on div "Создать" at bounding box center [376, 226] width 39 height 15
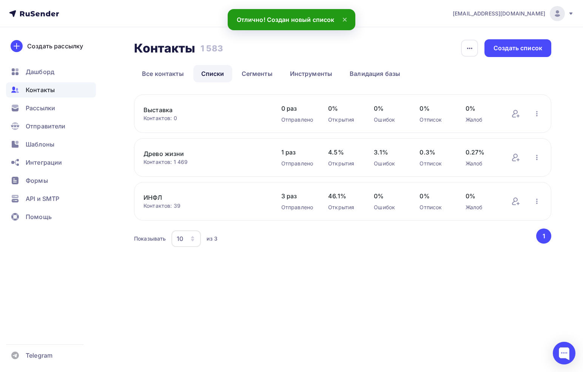
click at [535, 109] on button "button" at bounding box center [537, 114] width 10 height 10
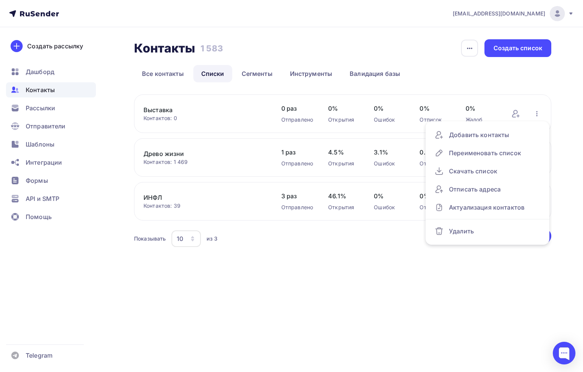
click at [163, 106] on link "Выставка" at bounding box center [204, 109] width 123 height 9
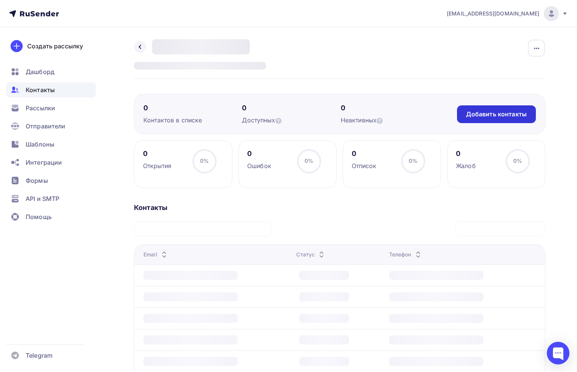
click at [489, 111] on div "Добавить контакты" at bounding box center [496, 114] width 61 height 9
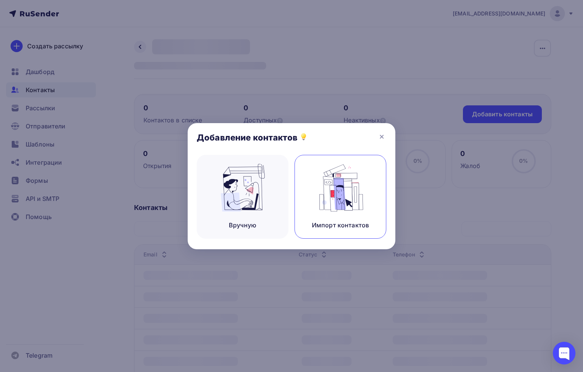
click at [312, 216] on div "Импорт контактов" at bounding box center [341, 197] width 92 height 84
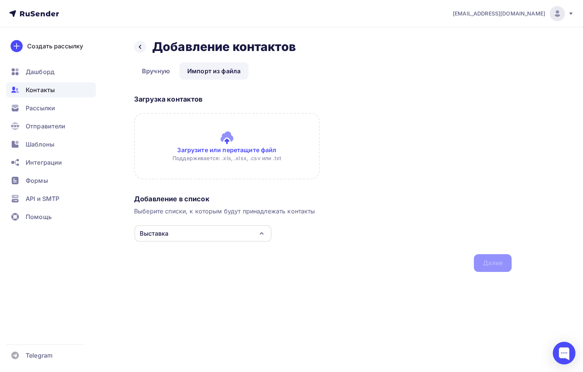
click at [227, 143] on input "file" at bounding box center [227, 146] width 186 height 66
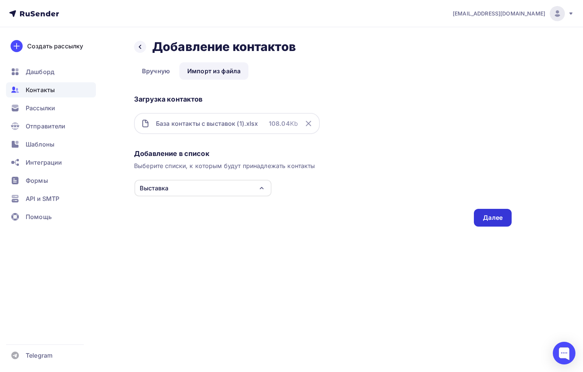
click at [491, 219] on div "Далее" at bounding box center [493, 217] width 20 height 9
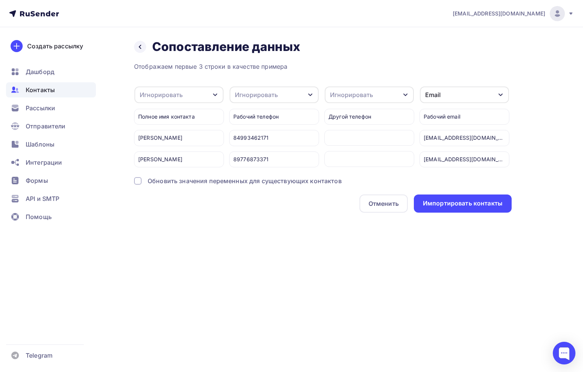
click at [185, 101] on div "Игнорировать" at bounding box center [178, 94] width 89 height 17
click at [176, 133] on div "Имя" at bounding box center [167, 134] width 44 height 9
click at [259, 95] on div "Игнорировать" at bounding box center [256, 94] width 43 height 9
click at [261, 148] on div "Телефон" at bounding box center [260, 149] width 44 height 9
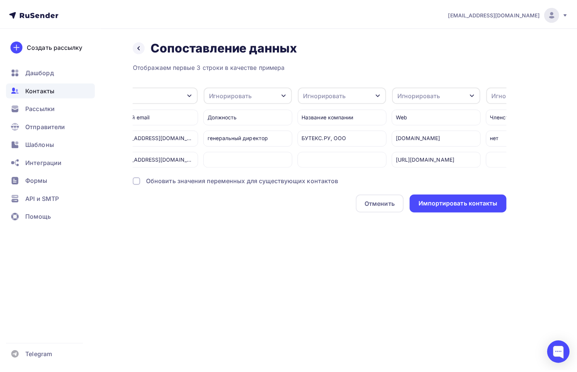
scroll to position [0, 361]
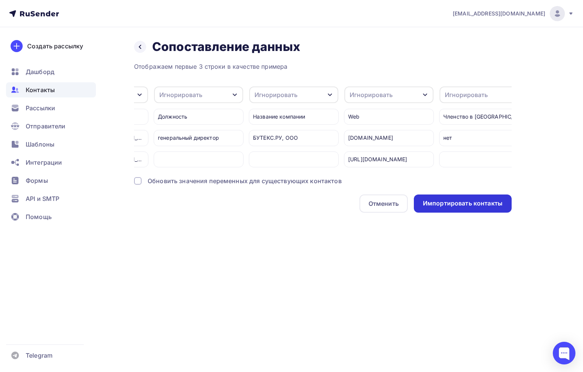
click at [436, 206] on div "Импортировать контакты" at bounding box center [463, 203] width 80 height 9
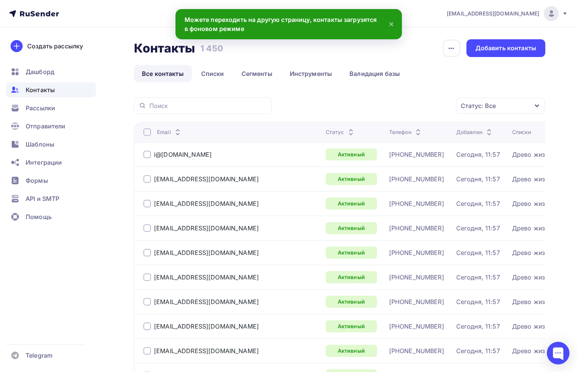
click at [150, 75] on link "Все контакты" at bounding box center [163, 73] width 58 height 17
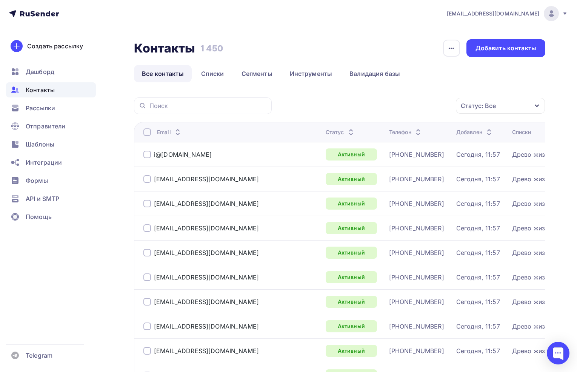
click at [35, 88] on span "Контакты" at bounding box center [40, 89] width 29 height 9
click at [32, 75] on span "Дашборд" at bounding box center [40, 71] width 29 height 9
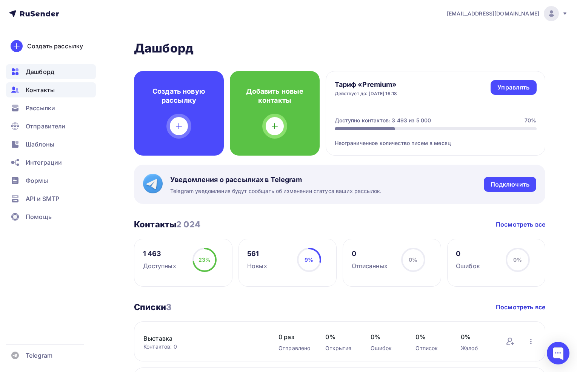
click at [37, 88] on span "Контакты" at bounding box center [40, 89] width 29 height 9
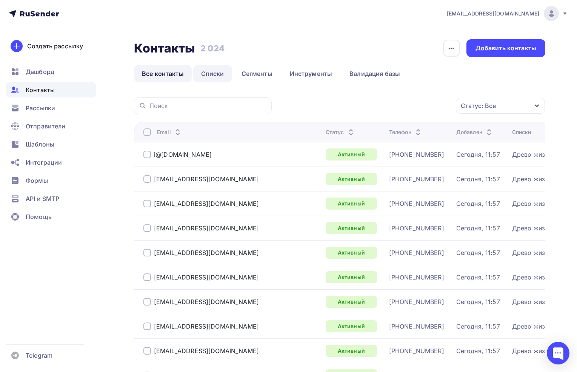
click at [210, 79] on link "Списки" at bounding box center [212, 73] width 39 height 17
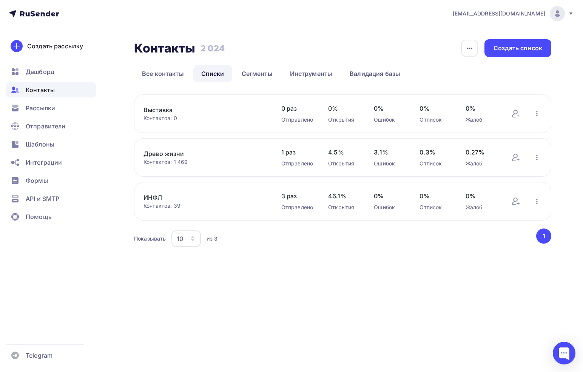
click at [160, 111] on link "Выставка" at bounding box center [204, 109] width 123 height 9
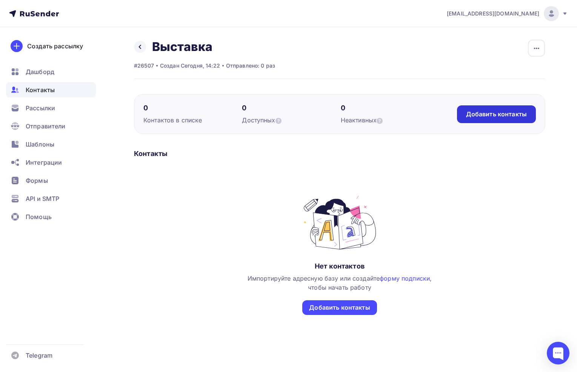
click at [487, 115] on div "Добавить контакты" at bounding box center [496, 114] width 61 height 9
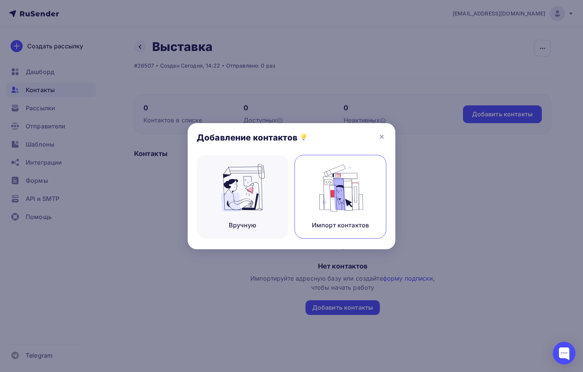
click at [344, 202] on img at bounding box center [340, 188] width 51 height 48
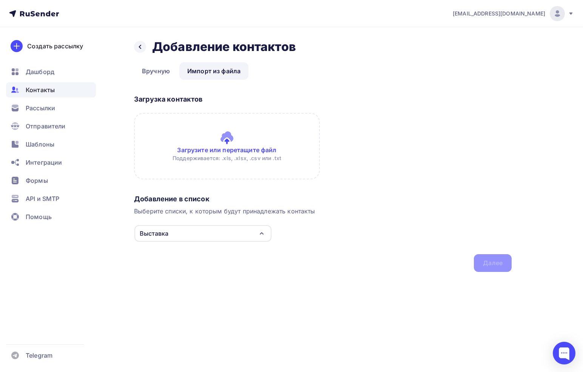
click at [242, 136] on input "file" at bounding box center [227, 146] width 186 height 66
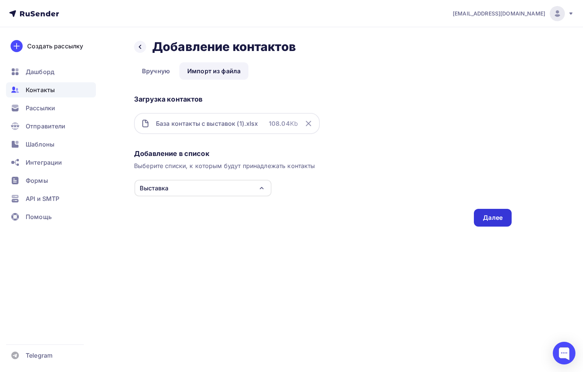
click at [496, 216] on div "Далее" at bounding box center [493, 217] width 20 height 9
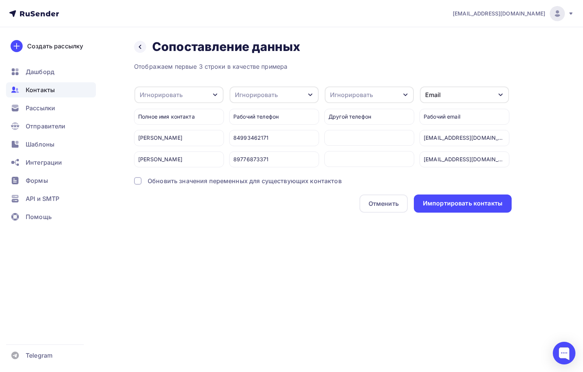
click at [184, 96] on div "Игнорировать" at bounding box center [178, 94] width 89 height 17
click at [177, 136] on div "Имя" at bounding box center [167, 134] width 44 height 9
click at [265, 97] on div "Игнорировать" at bounding box center [256, 94] width 43 height 9
click at [270, 150] on div "Телефон" at bounding box center [260, 149] width 44 height 9
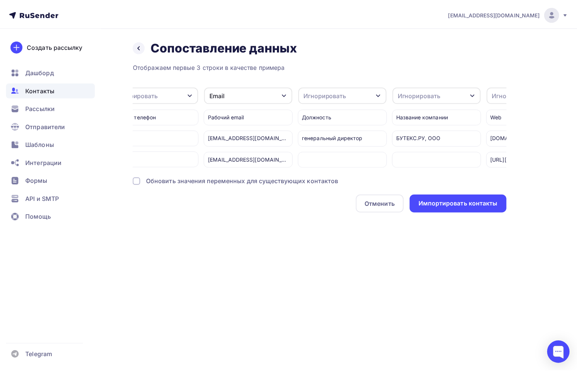
scroll to position [0, 315]
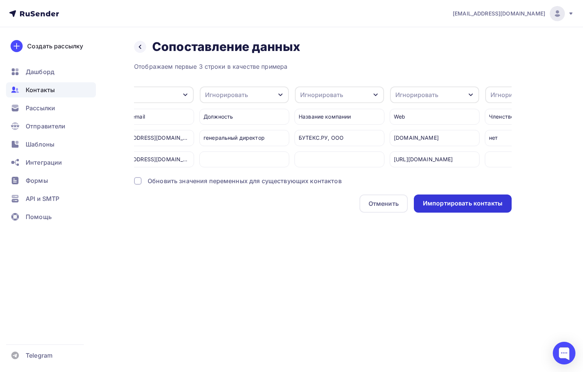
click at [453, 207] on div "Импортировать контакты" at bounding box center [463, 203] width 80 height 9
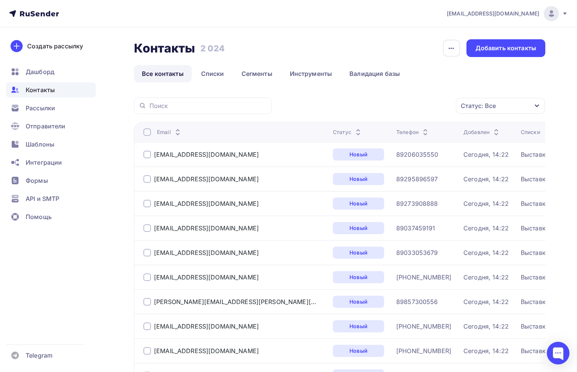
click at [28, 91] on span "Контакты" at bounding box center [40, 89] width 29 height 9
click at [31, 91] on span "Контакты" at bounding box center [40, 89] width 29 height 9
click at [45, 107] on span "Рассылки" at bounding box center [40, 107] width 29 height 9
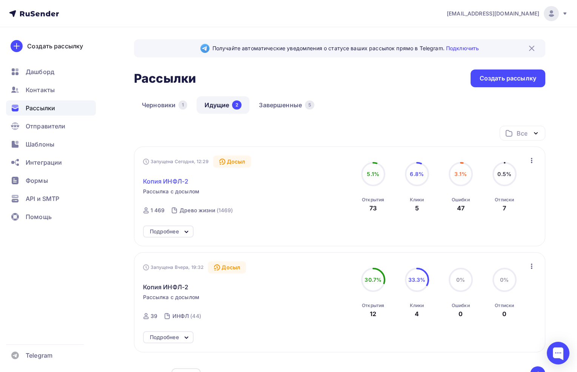
click at [159, 178] on span "Копия ИНФЛ-2" at bounding box center [166, 181] width 46 height 9
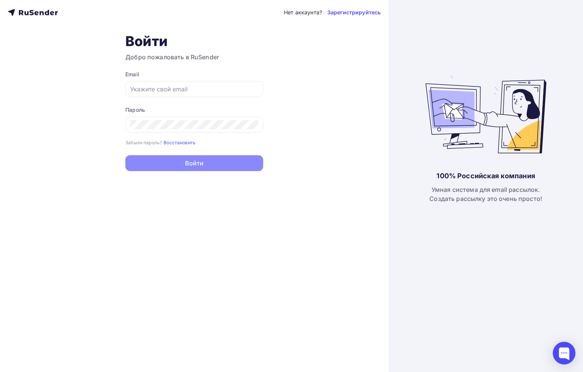
type input "[EMAIL_ADDRESS][DOMAIN_NAME]"
click at [198, 170] on button "Войти" at bounding box center [194, 163] width 138 height 16
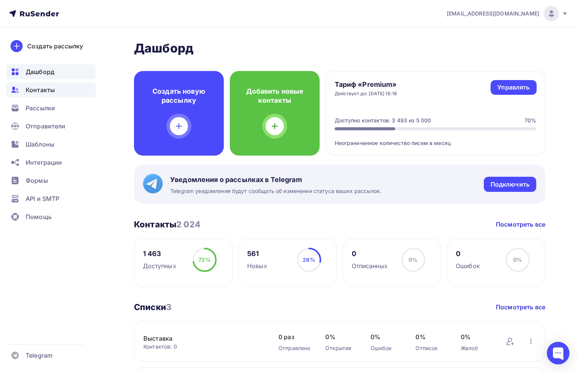
click at [63, 84] on div "Контакты" at bounding box center [51, 89] width 90 height 15
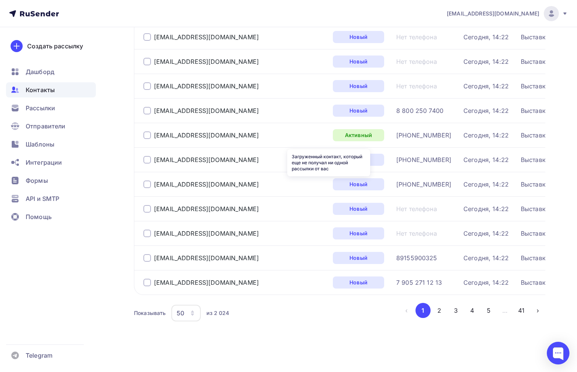
scroll to position [1073, 0]
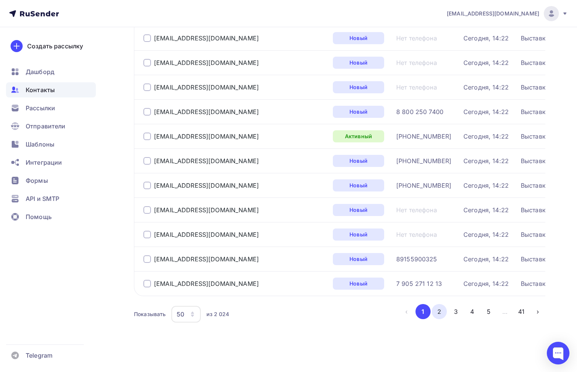
click at [440, 314] on button "2" at bounding box center [439, 311] width 15 height 15
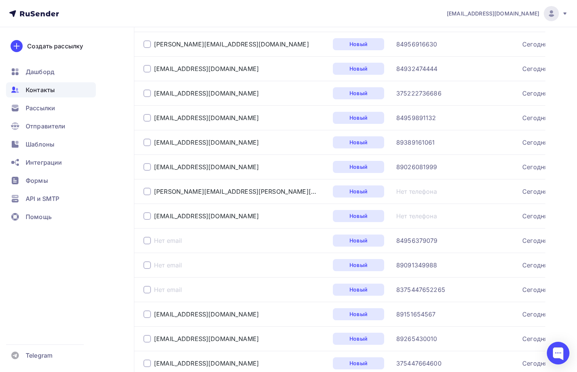
scroll to position [973, 0]
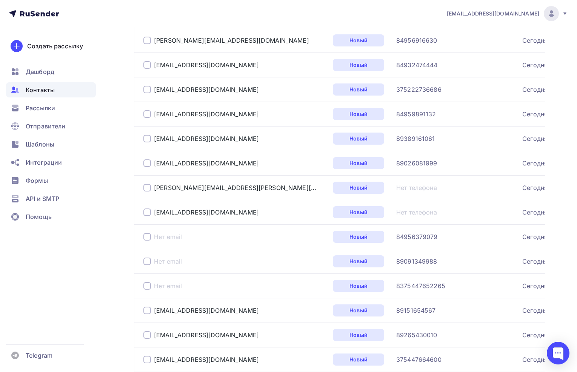
click at [148, 237] on div at bounding box center [147, 237] width 8 height 8
click at [148, 254] on td "Нет email" at bounding box center [232, 261] width 196 height 25
click at [148, 262] on div at bounding box center [147, 262] width 8 height 8
click at [148, 288] on div at bounding box center [147, 286] width 8 height 8
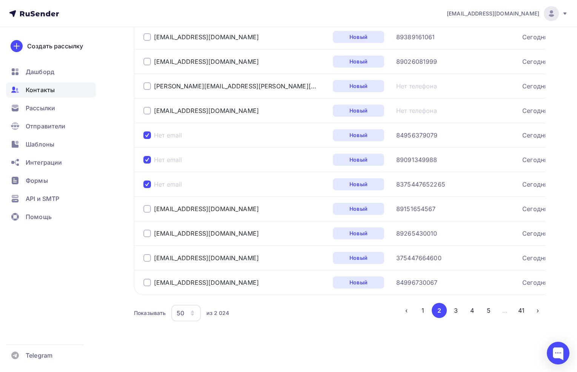
click at [187, 313] on div "50" at bounding box center [185, 313] width 29 height 17
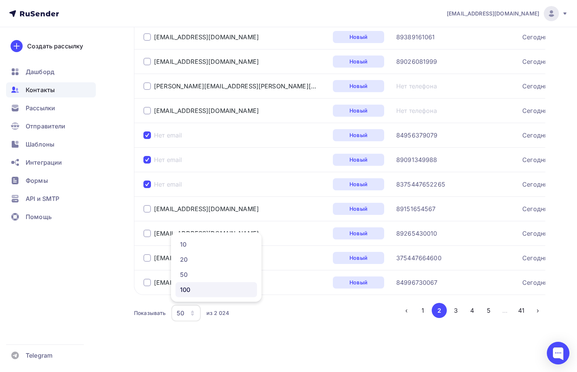
click at [208, 289] on div "100" at bounding box center [216, 289] width 72 height 9
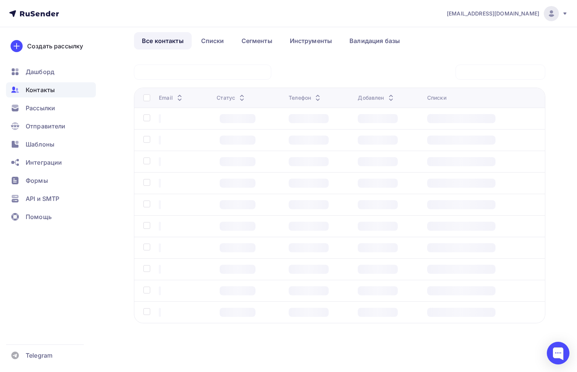
scroll to position [0, 0]
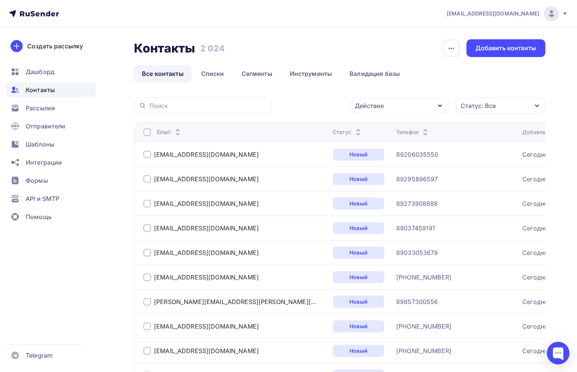
click at [420, 106] on div "Действие" at bounding box center [400, 106] width 100 height 15
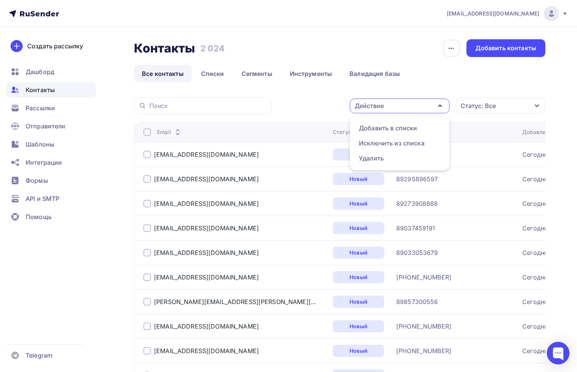
click at [484, 103] on div "Статус: Все" at bounding box center [478, 105] width 35 height 9
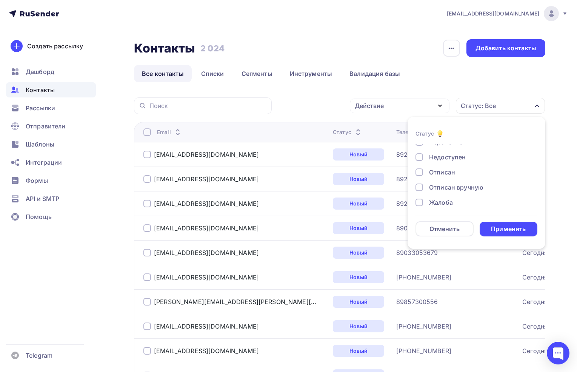
scroll to position [55, 0]
click at [290, 108] on div "Действие Добавить в списки Исключить из списка Удалить Статус: Все Статус Новый…" at bounding box center [411, 105] width 268 height 17
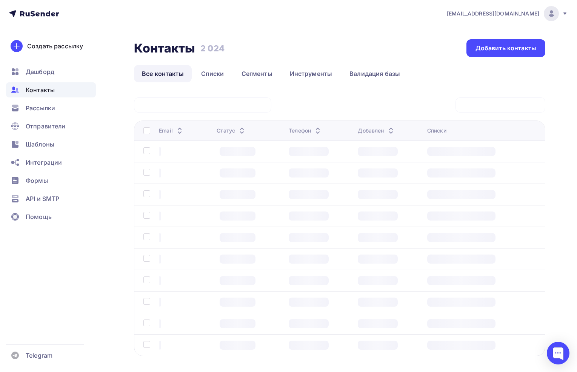
scroll to position [33, 0]
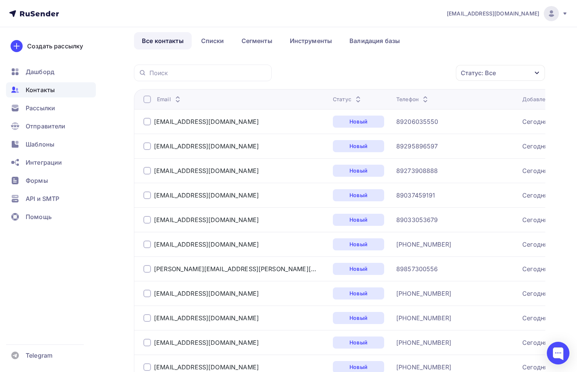
click at [236, 100] on div "Email" at bounding box center [235, 100] width 184 height 8
click at [162, 97] on div "Email" at bounding box center [169, 100] width 25 height 8
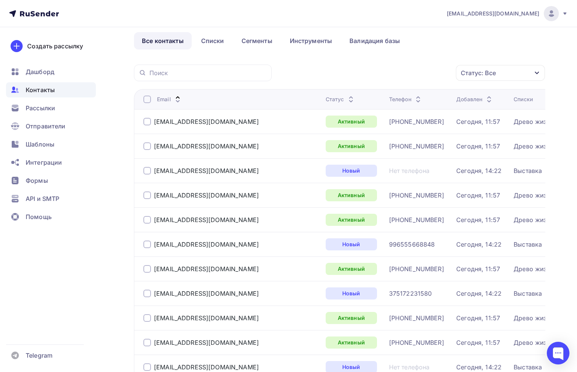
click at [178, 99] on icon at bounding box center [177, 101] width 9 height 9
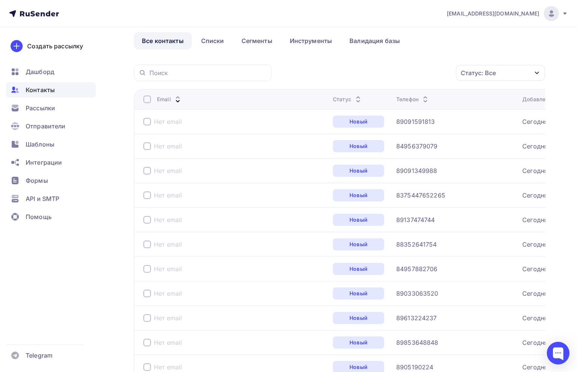
click at [504, 74] on div "Статус: Все" at bounding box center [500, 73] width 89 height 16
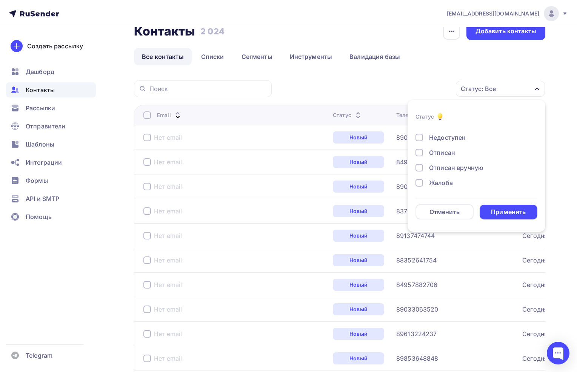
scroll to position [0, 0]
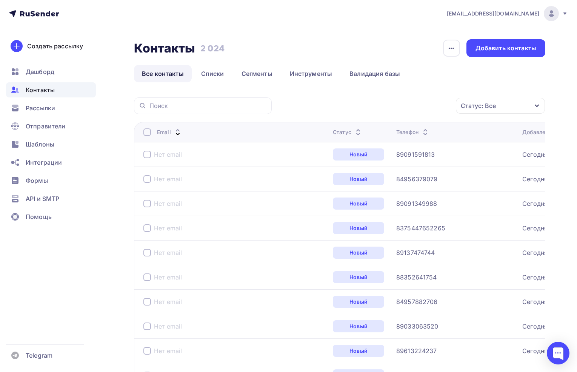
click at [150, 145] on td "Нет email" at bounding box center [232, 154] width 196 height 25
click at [152, 171] on td "Нет email" at bounding box center [232, 179] width 196 height 25
click at [148, 181] on div at bounding box center [147, 179] width 8 height 8
click at [148, 156] on div at bounding box center [147, 155] width 8 height 8
click at [152, 193] on td "Нет email" at bounding box center [232, 203] width 196 height 25
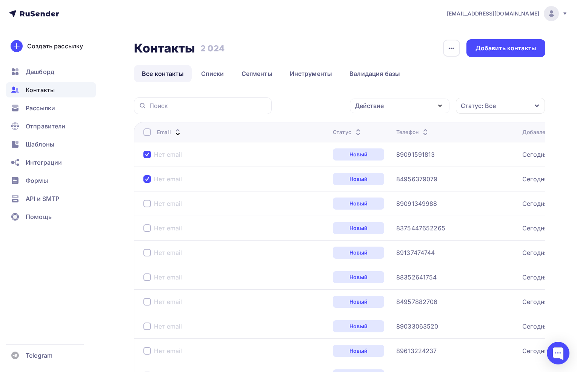
click at [148, 205] on div at bounding box center [147, 204] width 8 height 8
click at [149, 239] on td "Нет email" at bounding box center [232, 228] width 196 height 25
click at [146, 223] on div "Нет email" at bounding box center [235, 228] width 184 height 12
click at [146, 228] on div at bounding box center [147, 228] width 8 height 8
click at [148, 258] on div "Нет email" at bounding box center [235, 253] width 184 height 12
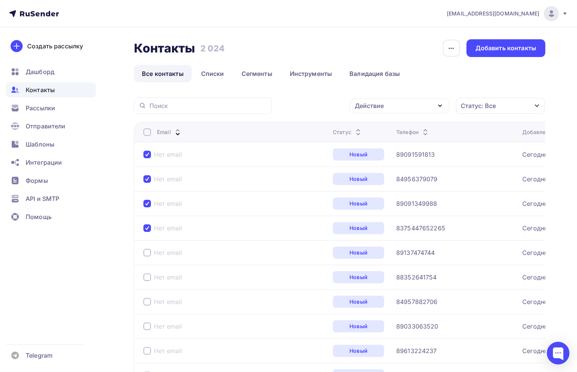
click at [148, 254] on div at bounding box center [147, 253] width 8 height 8
click at [148, 275] on div at bounding box center [147, 277] width 8 height 8
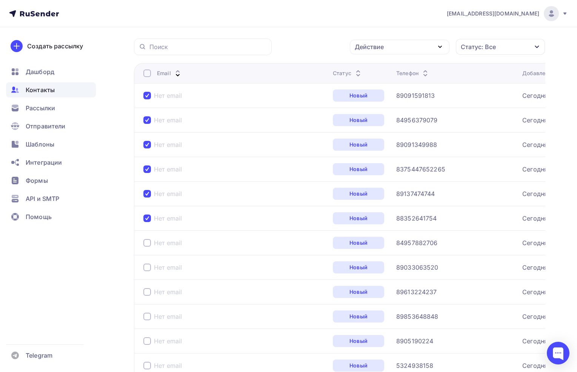
scroll to position [59, 0]
click at [150, 239] on div at bounding box center [147, 243] width 8 height 8
click at [150, 268] on div at bounding box center [147, 268] width 8 height 8
click at [149, 292] on div at bounding box center [147, 292] width 8 height 8
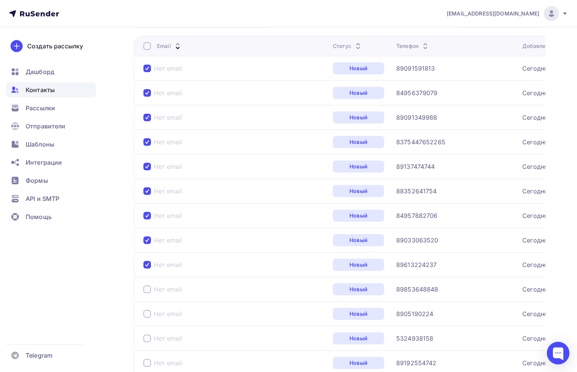
scroll to position [105, 0]
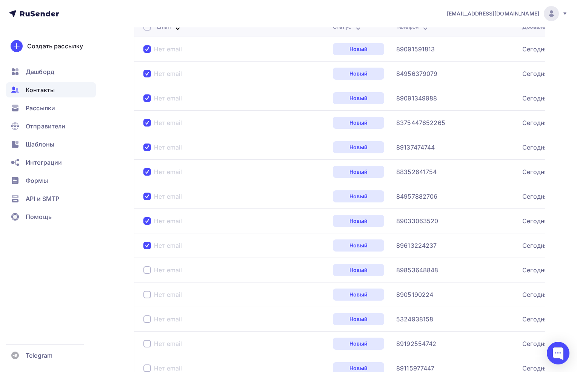
click at [149, 271] on div at bounding box center [147, 270] width 8 height 8
click at [149, 295] on div at bounding box center [147, 295] width 8 height 8
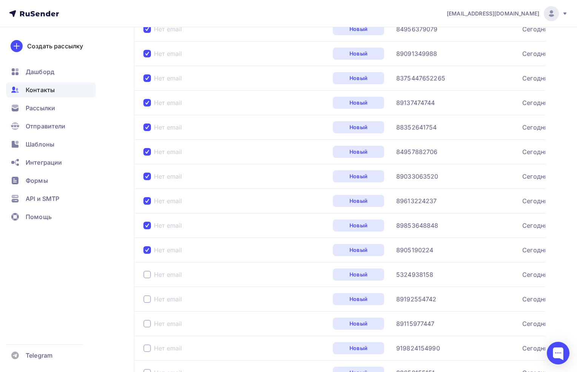
click at [148, 271] on div at bounding box center [147, 275] width 8 height 8
click at [148, 307] on td "Нет email" at bounding box center [232, 299] width 196 height 25
click at [147, 297] on div at bounding box center [147, 299] width 8 height 8
click at [147, 323] on div at bounding box center [147, 324] width 8 height 8
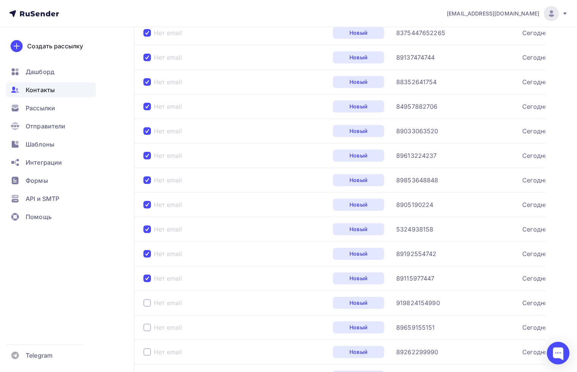
scroll to position [200, 0]
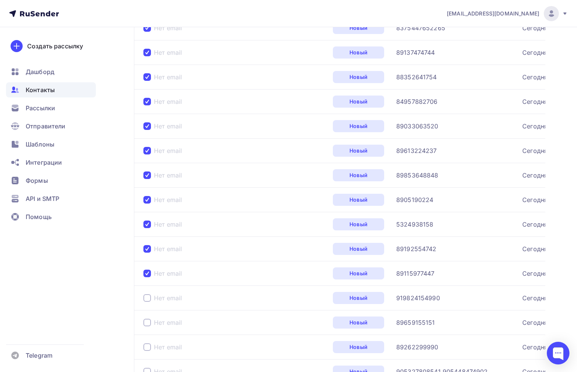
click at [147, 293] on div "Нет email" at bounding box center [235, 298] width 184 height 12
click at [150, 322] on div at bounding box center [147, 323] width 8 height 8
click at [150, 301] on div at bounding box center [147, 298] width 8 height 8
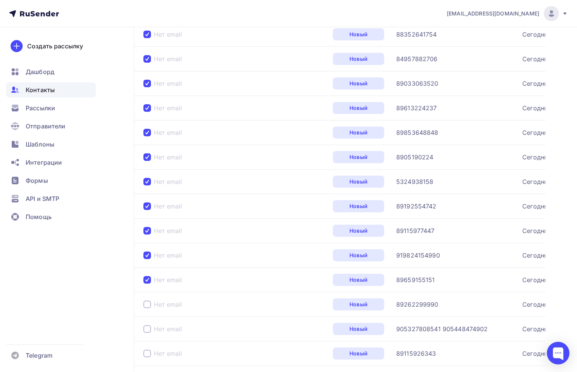
scroll to position [243, 0]
click at [149, 311] on td "Нет email" at bounding box center [232, 303] width 196 height 25
click at [149, 304] on div at bounding box center [147, 304] width 8 height 8
click at [149, 340] on td "Нет email" at bounding box center [232, 328] width 196 height 25
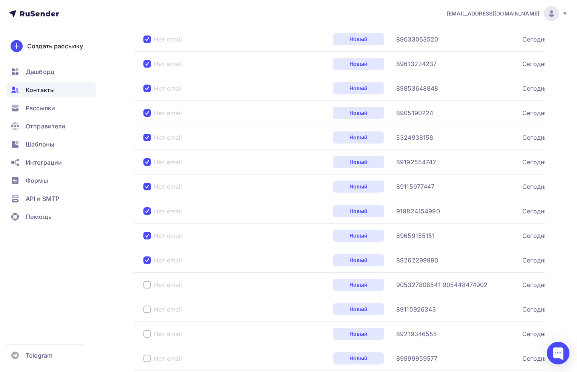
scroll to position [287, 0]
click at [148, 319] on td "Нет email" at bounding box center [232, 309] width 196 height 25
click at [148, 308] on div at bounding box center [147, 310] width 8 height 8
click at [148, 283] on div at bounding box center [147, 285] width 8 height 8
click at [147, 344] on td "Нет email" at bounding box center [232, 334] width 196 height 25
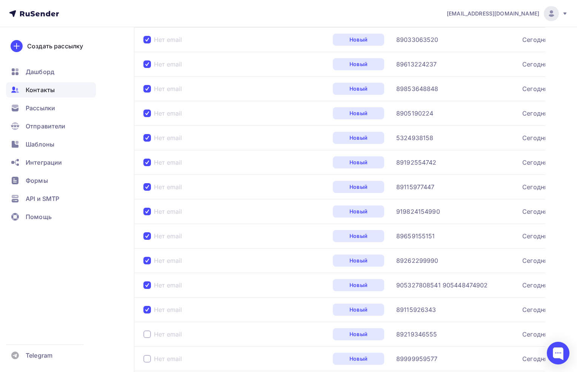
click at [147, 337] on div at bounding box center [147, 334] width 8 height 8
click at [147, 353] on div "Нет email" at bounding box center [235, 359] width 184 height 12
click at [147, 356] on div at bounding box center [147, 359] width 8 height 8
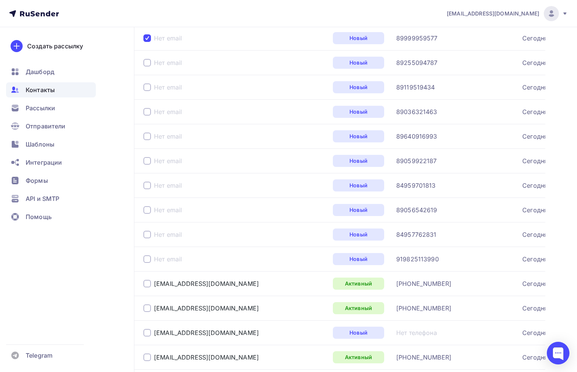
scroll to position [606, 0]
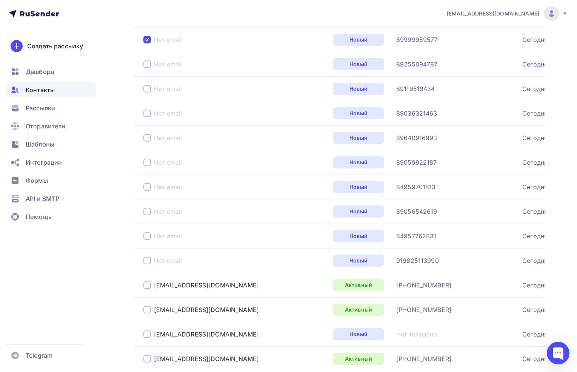
click at [145, 66] on div at bounding box center [147, 64] width 8 height 8
click at [147, 87] on div at bounding box center [147, 89] width 8 height 8
click at [147, 112] on div at bounding box center [147, 113] width 8 height 8
click at [147, 136] on div at bounding box center [147, 138] width 8 height 8
click at [151, 167] on div "Нет email" at bounding box center [235, 162] width 184 height 12
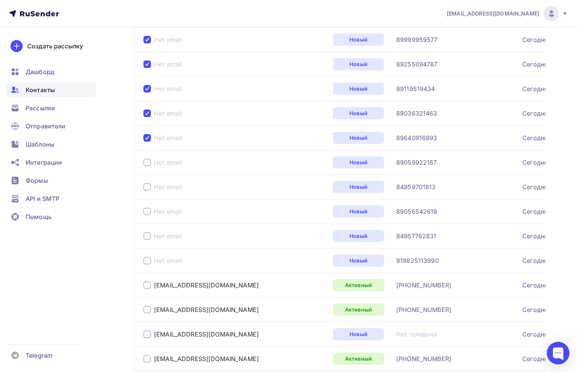
click at [149, 164] on div at bounding box center [147, 163] width 8 height 8
click at [149, 187] on div at bounding box center [147, 187] width 8 height 8
click at [147, 208] on div at bounding box center [147, 212] width 8 height 8
click at [147, 240] on div "Нет email" at bounding box center [235, 236] width 184 height 12
click at [147, 237] on div at bounding box center [147, 236] width 8 height 8
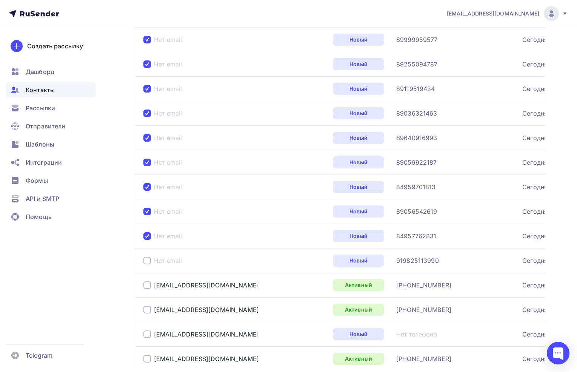
click at [146, 258] on div at bounding box center [147, 261] width 8 height 8
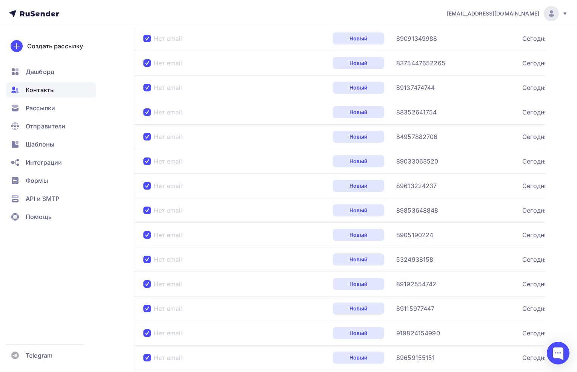
scroll to position [0, 0]
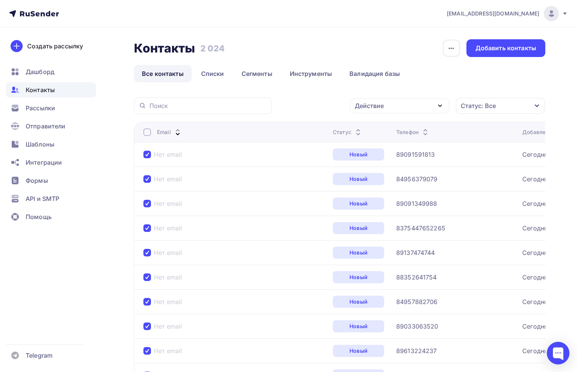
click at [417, 103] on div "Действие" at bounding box center [400, 106] width 100 height 15
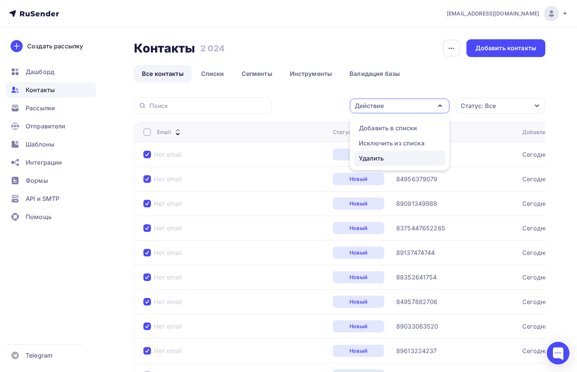
click at [396, 154] on div "Удалить" at bounding box center [400, 158] width 82 height 9
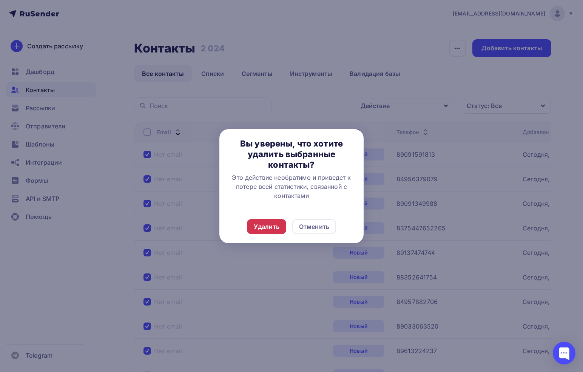
click at [267, 221] on div "Удалить" at bounding box center [266, 226] width 39 height 15
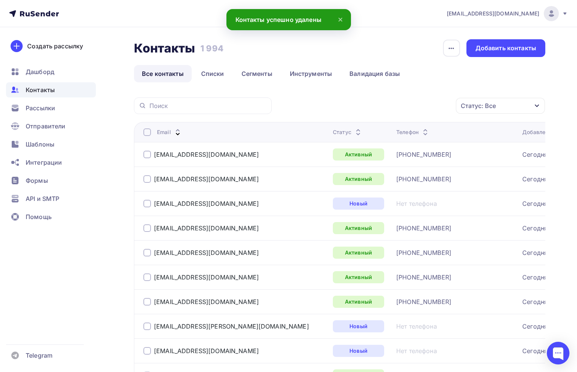
click at [46, 88] on span "Контакты" at bounding box center [40, 89] width 29 height 9
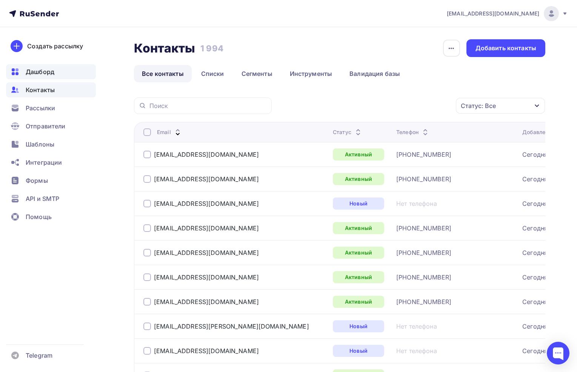
click at [39, 71] on span "Дашборд" at bounding box center [40, 71] width 29 height 9
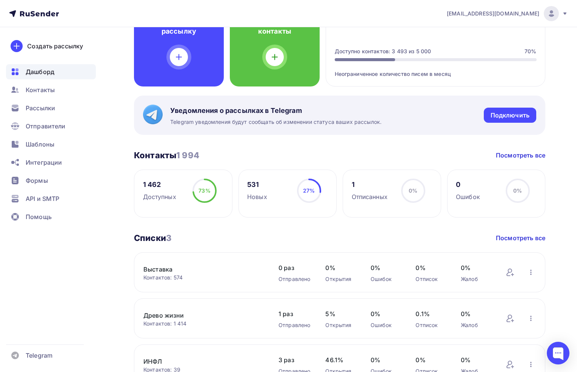
click at [39, 71] on span "Дашборд" at bounding box center [40, 71] width 29 height 9
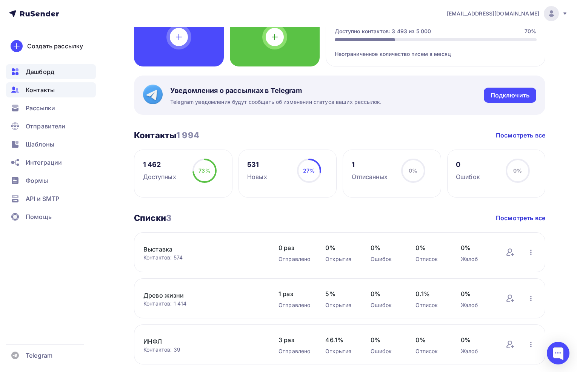
click at [35, 93] on span "Контакты" at bounding box center [40, 89] width 29 height 9
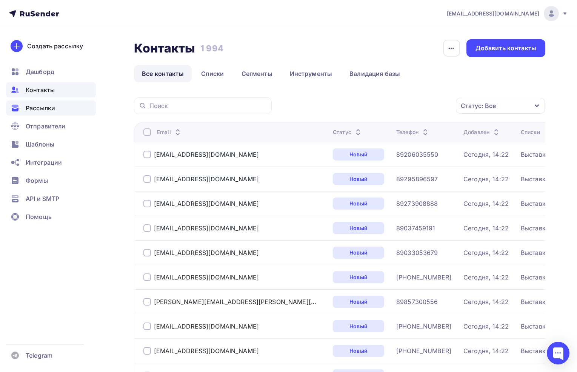
click at [35, 102] on div "Рассылки" at bounding box center [51, 107] width 90 height 15
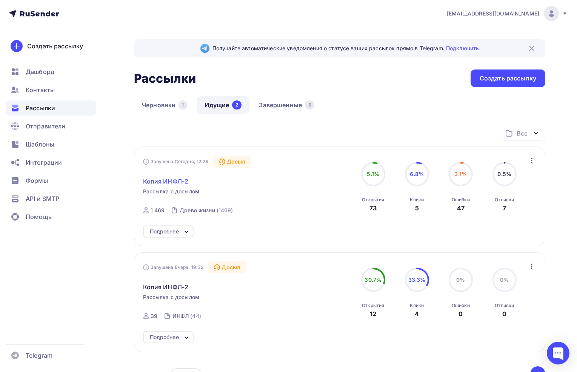
click at [159, 178] on span "Копия ИНФЛ-2" at bounding box center [166, 181] width 46 height 9
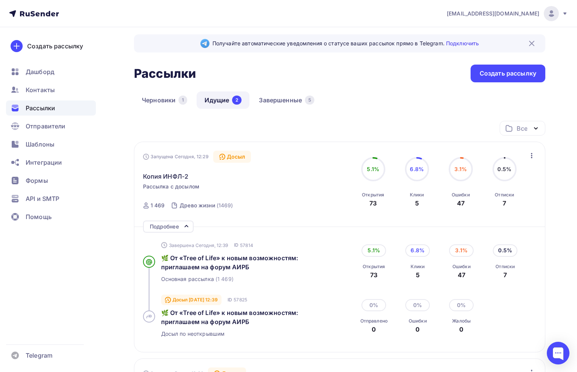
scroll to position [3, 0]
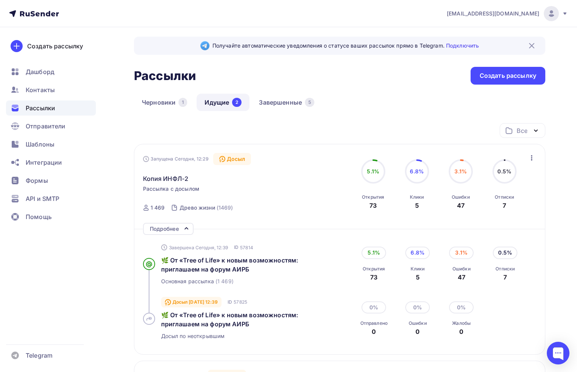
click at [169, 169] on div "Копия ИНФЛ-2" at bounding box center [229, 174] width 172 height 18
click at [494, 69] on div "Создать рассылку" at bounding box center [508, 76] width 75 height 18
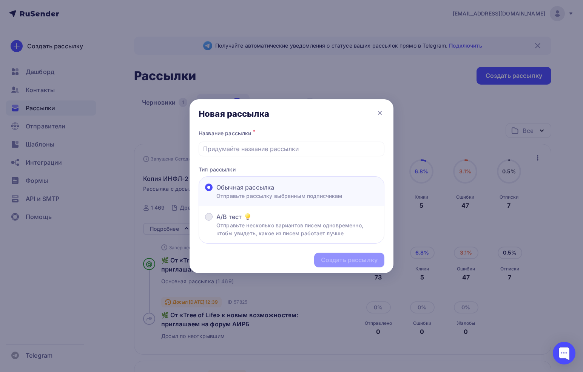
click at [258, 222] on p "Отправьте несколько вариантов писем одновременно, чтобы увидеть, какое из писем…" at bounding box center [297, 229] width 162 height 16
click at [216, 221] on input "A/B тест Отправьте несколько вариантов писем одновременно, чтобы увидеть, какое…" at bounding box center [216, 221] width 0 height 0
click at [272, 187] on span "Обычная рассылка" at bounding box center [245, 187] width 58 height 9
click at [216, 192] on input "Обычная рассылка Отправьте рассылку выбранным подписчикам" at bounding box center [216, 192] width 0 height 0
click at [290, 151] on input "text" at bounding box center [291, 148] width 177 height 9
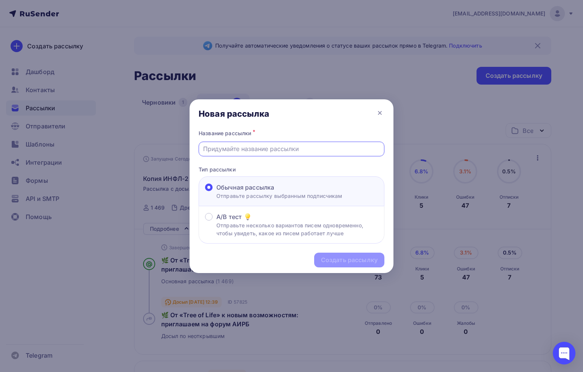
type input "А"
type input "В"
type input "в"
type input "В"
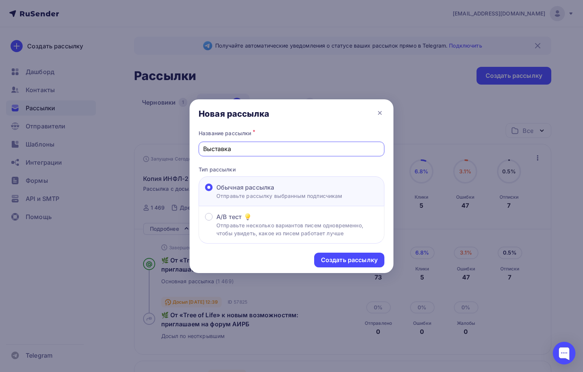
type input "Выставка"
click at [345, 267] on div "Создать рассылку" at bounding box center [349, 260] width 70 height 15
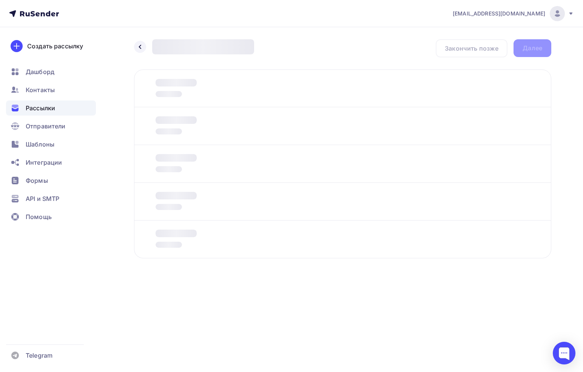
click at [315, 90] on div at bounding box center [342, 88] width 417 height 38
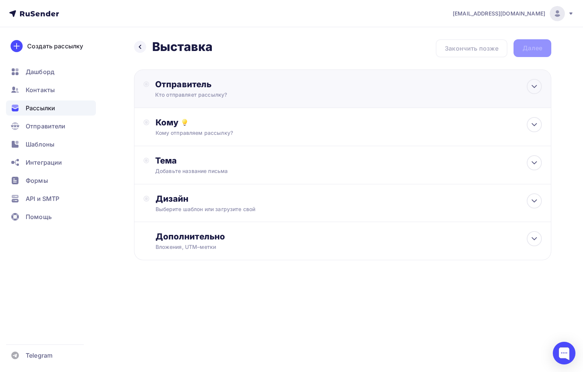
click at [241, 81] on div "Отправитель" at bounding box center [236, 84] width 163 height 11
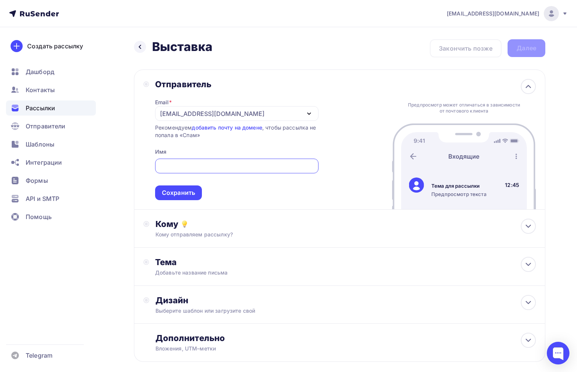
click at [204, 164] on input "text" at bounding box center [236, 166] width 155 height 9
type input "Оргкомитет форума"
click at [183, 184] on span "Оргкомитет форума Сохранить" at bounding box center [236, 178] width 163 height 45
click at [183, 192] on div "Сохранить" at bounding box center [178, 192] width 33 height 9
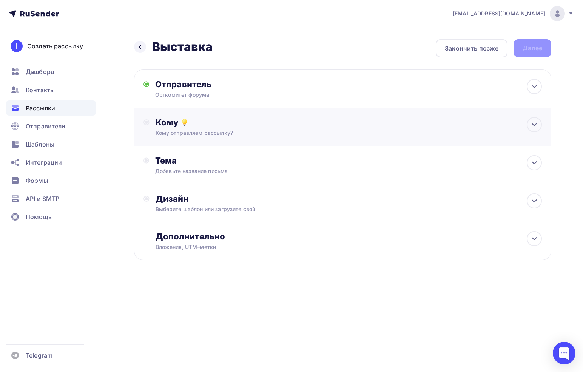
click at [182, 137] on div "Кому Кому отправляем рассылку? Списки получателей Выберите список Все списки id…" at bounding box center [342, 127] width 417 height 38
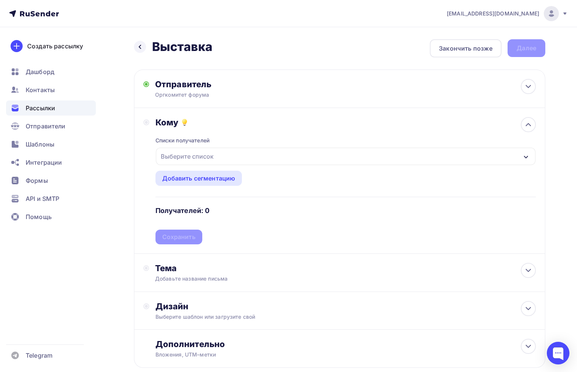
click at [182, 154] on div "Выберите список" at bounding box center [187, 157] width 59 height 14
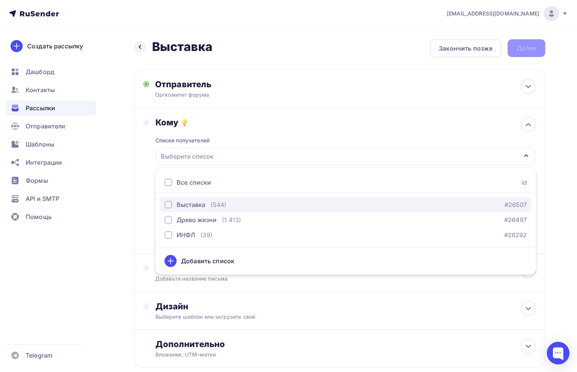
click at [180, 206] on div "Выставка" at bounding box center [191, 204] width 29 height 9
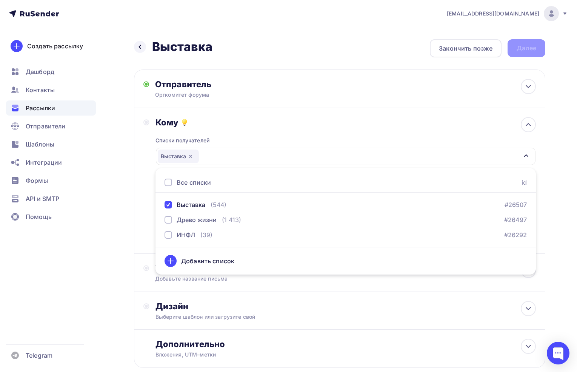
click at [227, 124] on div "Кому" at bounding box center [346, 122] width 381 height 11
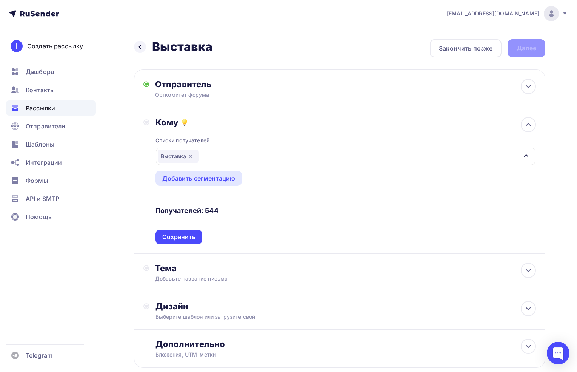
click at [227, 124] on div "Кому" at bounding box center [346, 122] width 381 height 11
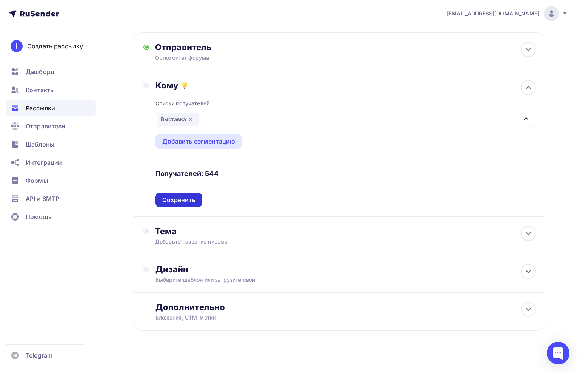
click at [195, 197] on div "Сохранить" at bounding box center [178, 200] width 33 height 9
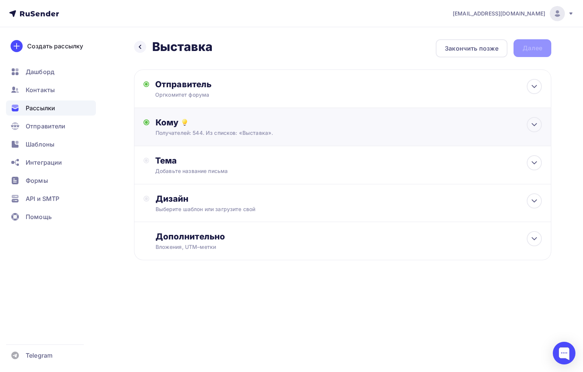
click at [215, 137] on div "Кому Получателей: 544. Из списков: «Выставка». Списки получателей Выставка Все …" at bounding box center [342, 127] width 417 height 38
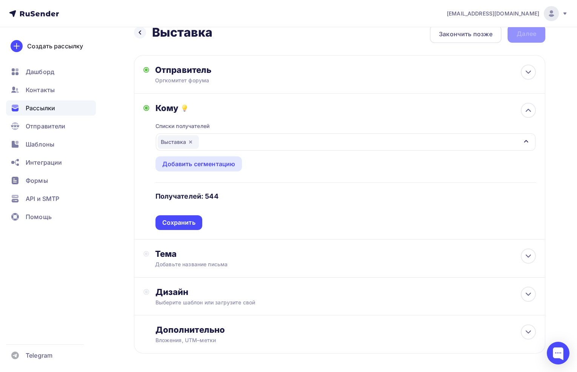
scroll to position [15, 0]
click at [190, 255] on div "Тема" at bounding box center [229, 253] width 149 height 11
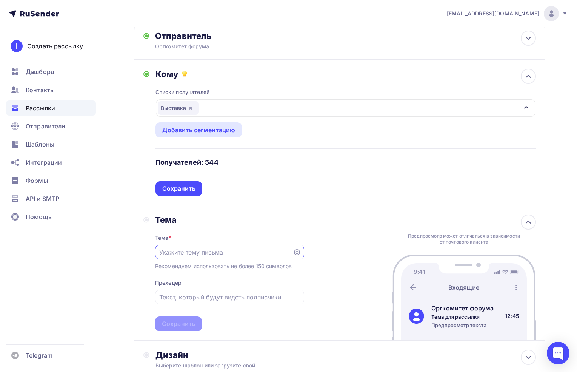
scroll to position [62, 0]
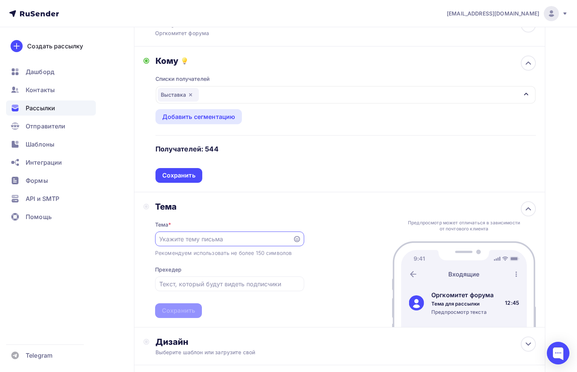
click at [194, 235] on input "text" at bounding box center [223, 238] width 129 height 9
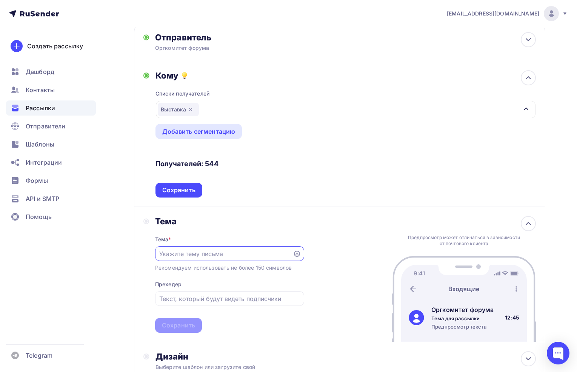
scroll to position [43, 0]
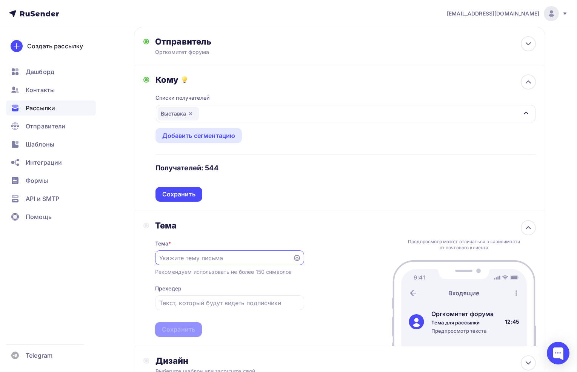
paste input "Новые горизонты после «Госзаказа» — приглашаем на форум АИРБ"
type input "Новые горизонты после «Госзаказа» — приглашаем на форум АИРБ"
click at [227, 297] on div at bounding box center [229, 302] width 149 height 15
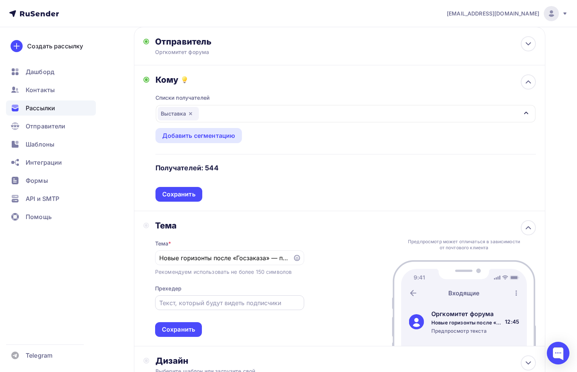
click at [207, 302] on input "text" at bounding box center [229, 302] width 140 height 9
paste input "От госзакупок к партнёрствам — встречаемся на бизнес-форуме АИРБ"
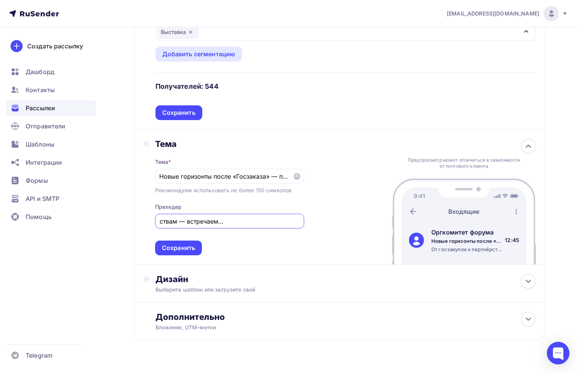
scroll to position [129, 0]
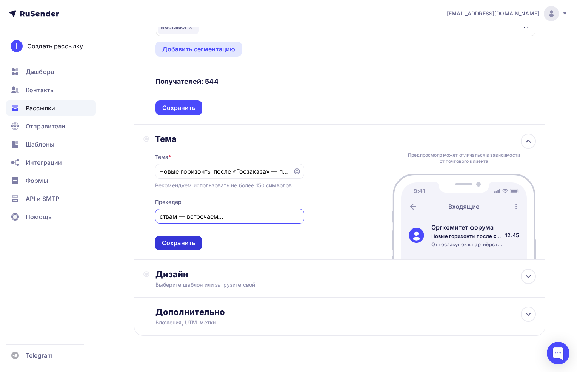
type input "От госзакупок к партнёрствам — встречаемся на бизнес-форуме АИРБ"
click at [187, 245] on div "Сохранить" at bounding box center [178, 243] width 33 height 9
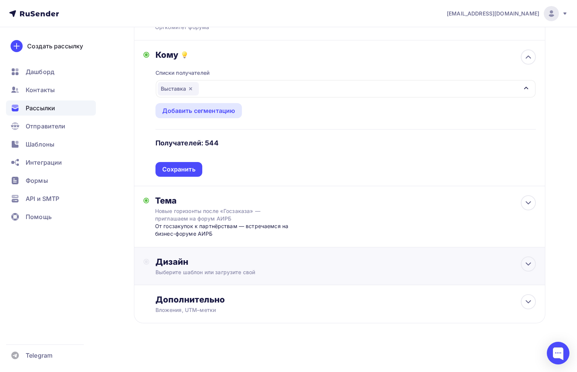
click at [196, 274] on div "Выберите шаблон или загрузите свой" at bounding box center [327, 272] width 343 height 8
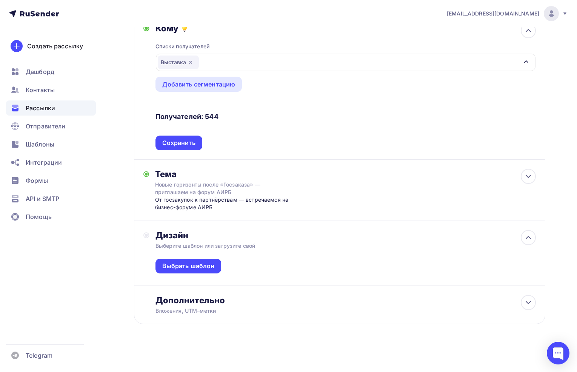
scroll to position [95, 0]
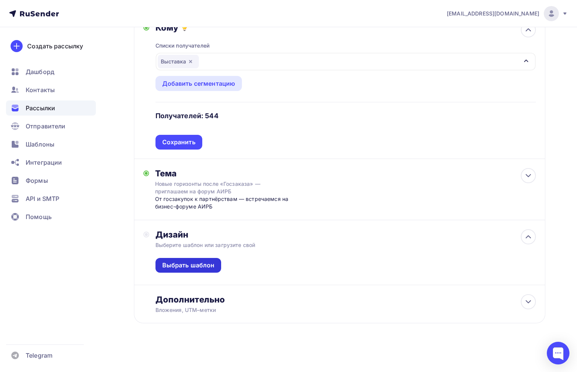
click at [198, 268] on div "Выбрать шаблон" at bounding box center [188, 265] width 52 height 9
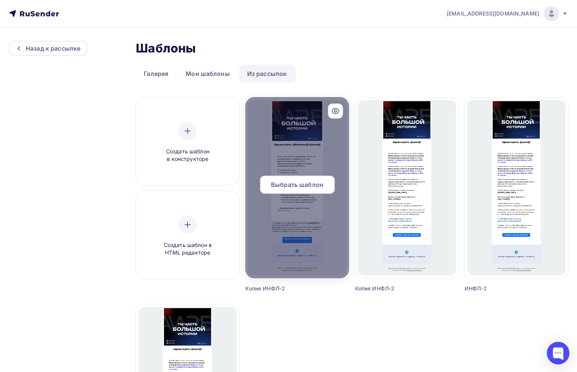
click at [298, 189] on span "Выбрать шаблон" at bounding box center [297, 184] width 52 height 9
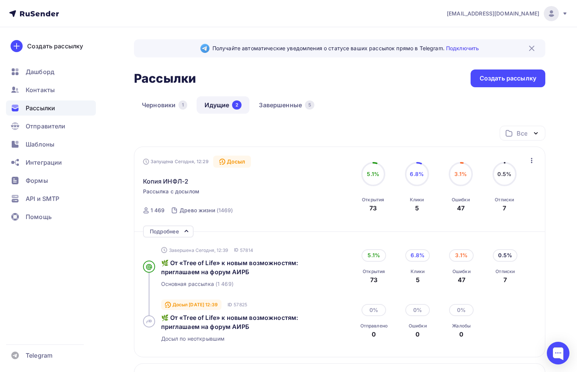
scroll to position [28, 0]
